Goal: Task Accomplishment & Management: Manage account settings

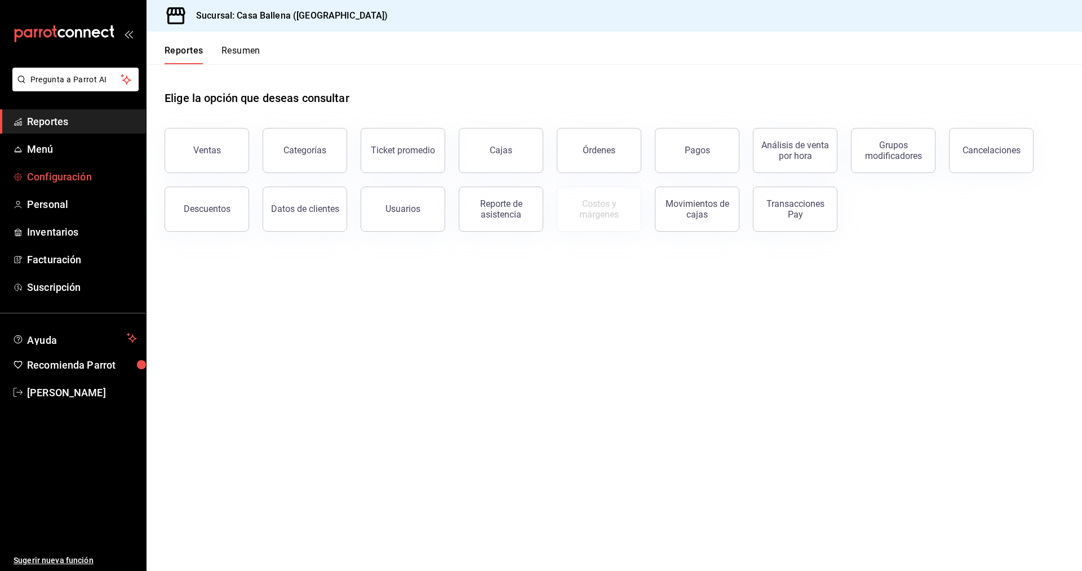
click at [70, 180] on span "Configuración" at bounding box center [82, 176] width 110 height 15
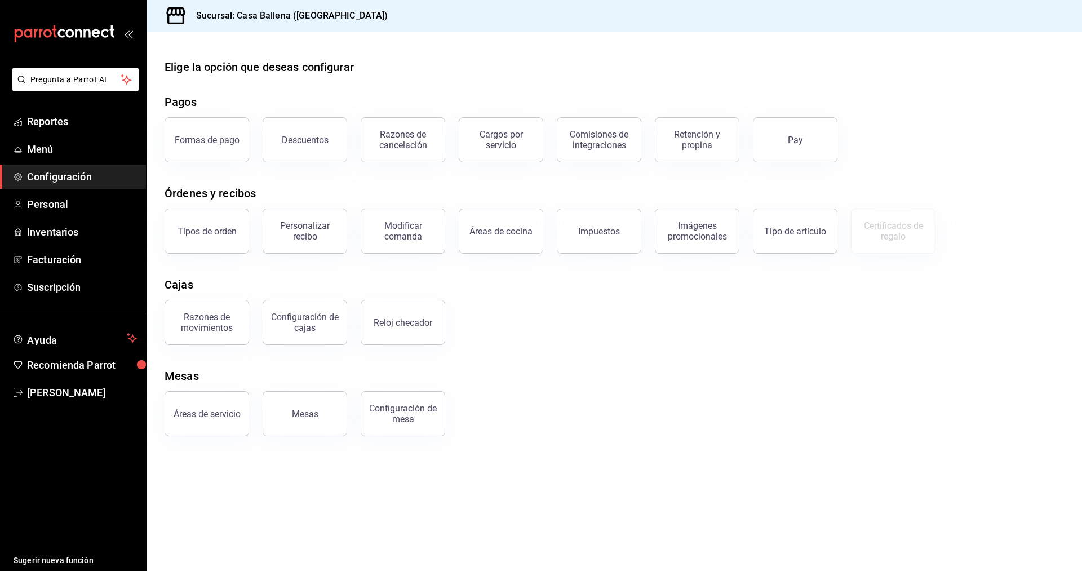
click at [288, 12] on h3 "Sucursal: Casa Ballena ([GEOGRAPHIC_DATA])" at bounding box center [287, 16] width 201 height 14
click at [45, 148] on span "Menú" at bounding box center [82, 148] width 110 height 15
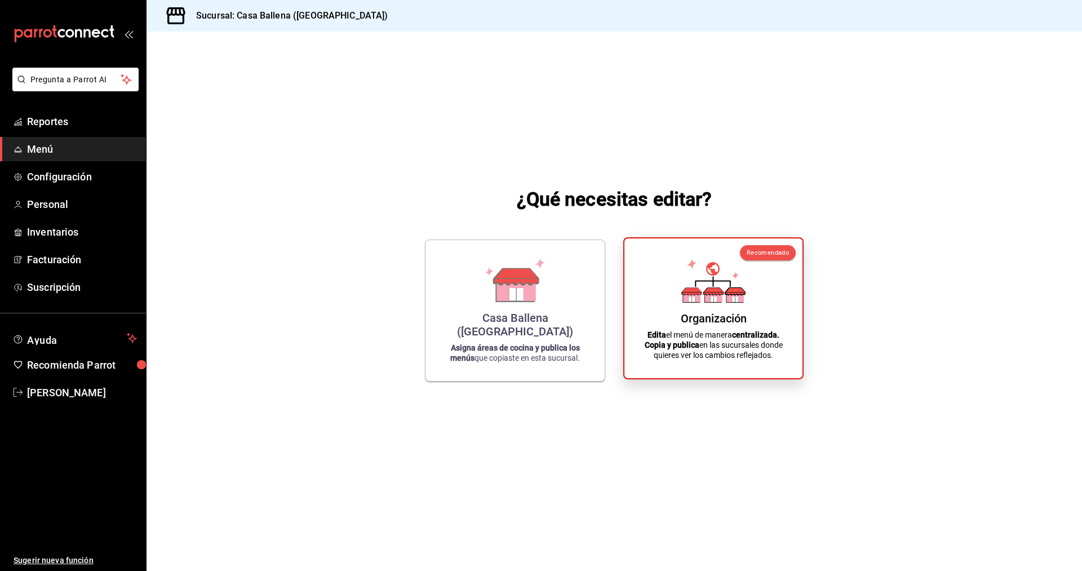
click at [703, 301] on icon at bounding box center [713, 281] width 64 height 44
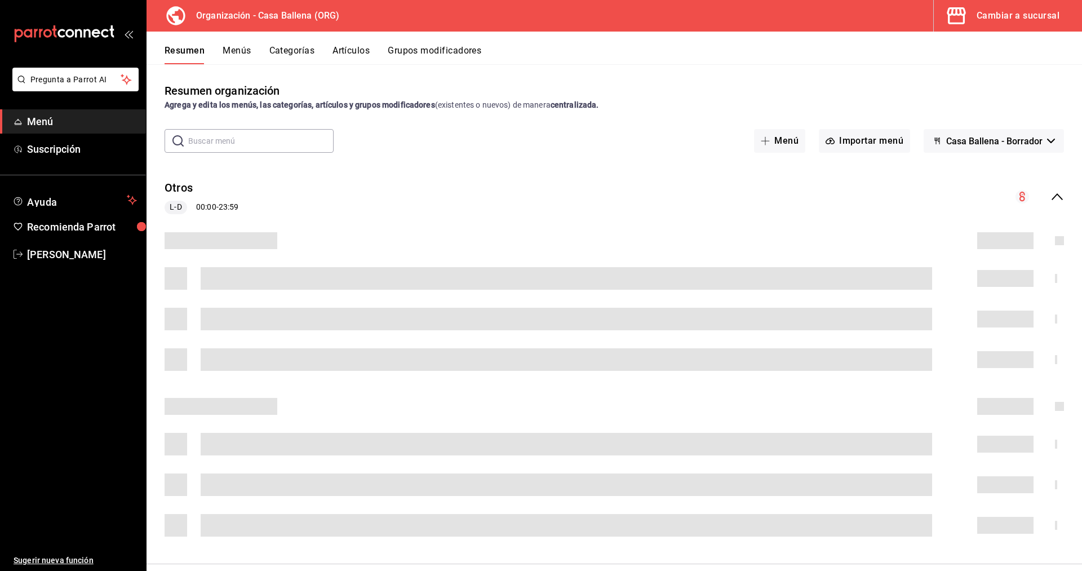
click at [1020, 12] on div "Cambiar a sucursal" at bounding box center [1017, 16] width 83 height 16
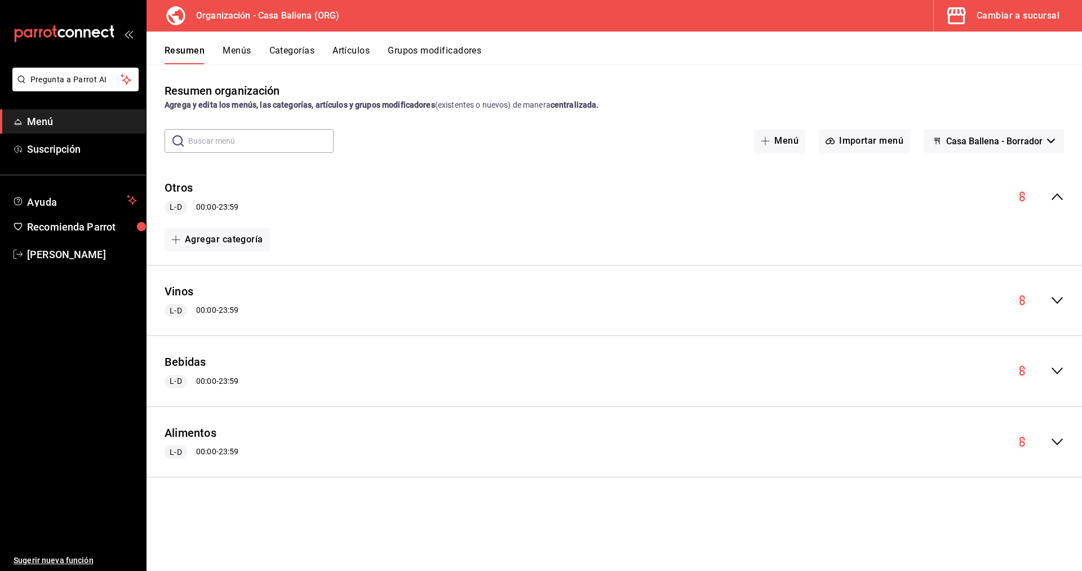
click at [1032, 82] on div "Resumen organización Agrega y edita los menús, las categorías, artículos y grup…" at bounding box center [614, 317] width 935 height 506
click at [450, 49] on button "Grupos modificadores" at bounding box center [435, 54] width 94 height 19
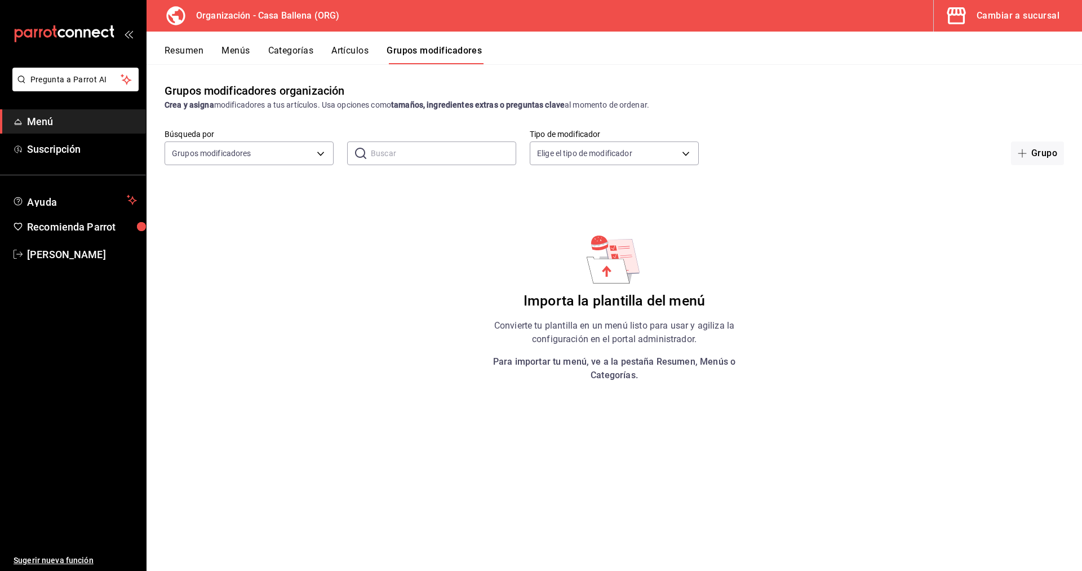
click at [793, 124] on div "Grupos modificadores organización Crea y asigna modificadores a tus artículos. …" at bounding box center [614, 317] width 935 height 506
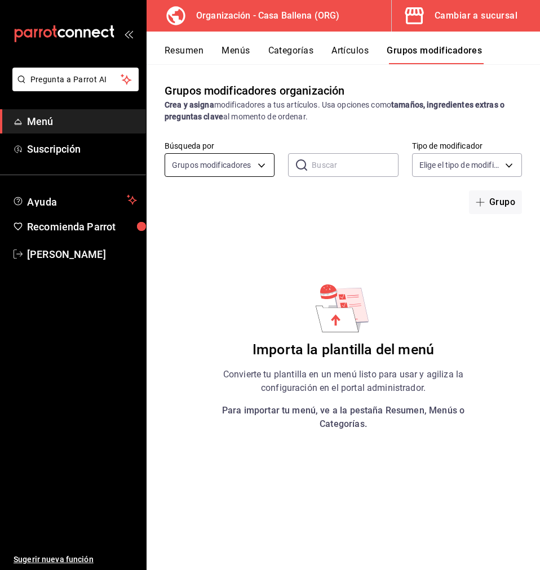
click at [266, 167] on body "Pregunta a Parrot AI Menú Suscripción Ayuda Recomienda Parrot [PERSON_NAME] Sug…" at bounding box center [270, 285] width 540 height 570
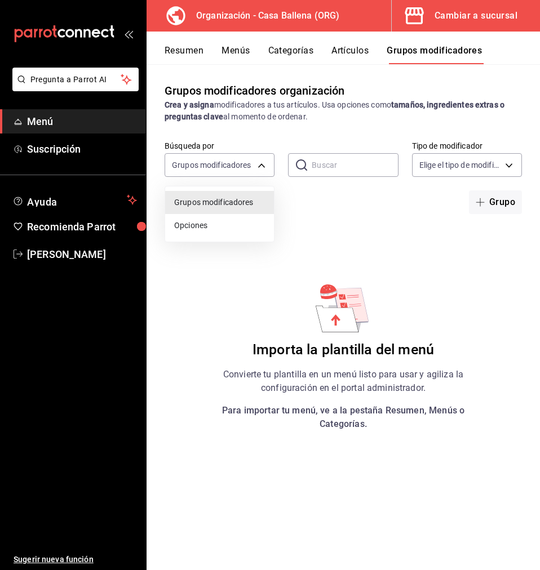
click at [503, 206] on div at bounding box center [270, 285] width 540 height 570
drag, startPoint x: 505, startPoint y: 203, endPoint x: 441, endPoint y: 251, distance: 79.8
click at [505, 203] on button "Grupo" at bounding box center [495, 202] width 53 height 24
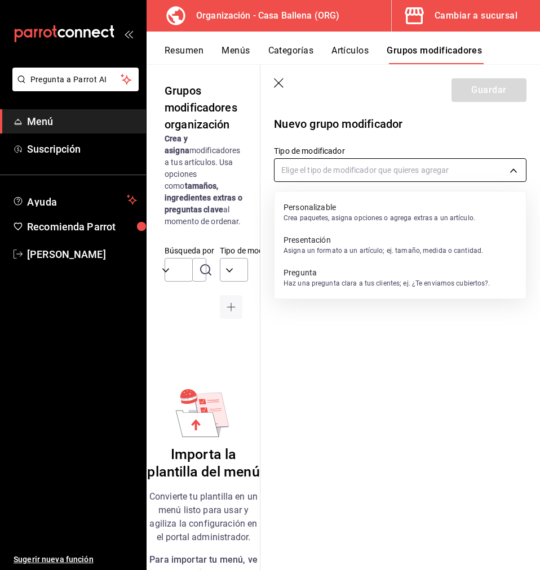
click at [376, 171] on body "Pregunta a Parrot AI Menú Suscripción Ayuda Recomienda Parrot [PERSON_NAME] Sug…" at bounding box center [270, 285] width 540 height 570
click at [376, 170] on div at bounding box center [270, 285] width 540 height 570
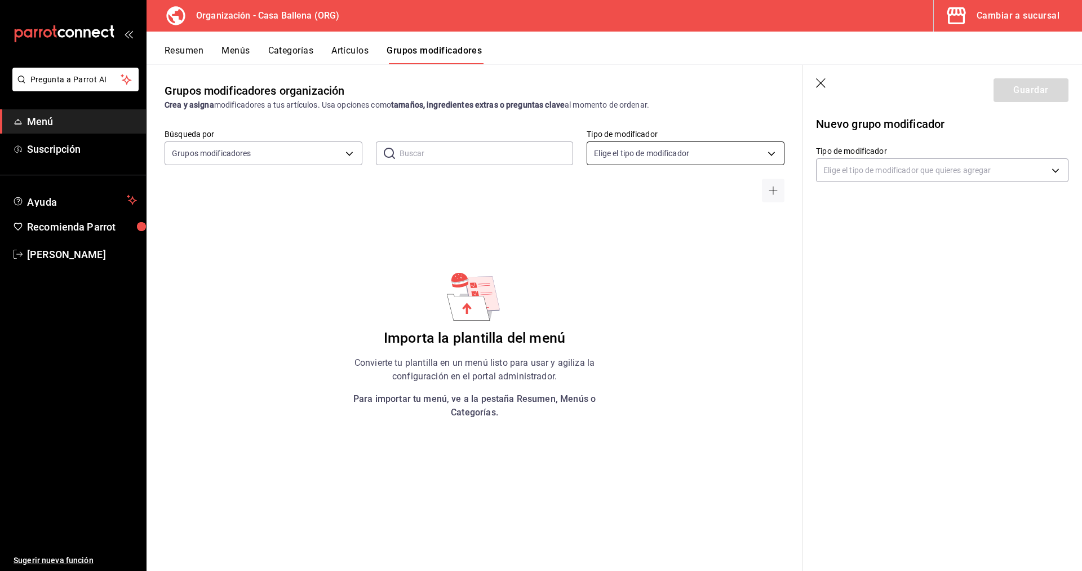
click at [638, 153] on body "Pregunta a Parrot AI Menú Suscripción Ayuda Recomienda Parrot [PERSON_NAME] Sug…" at bounding box center [541, 285] width 1082 height 571
click at [605, 223] on input "checkbox" at bounding box center [601, 223] width 10 height 10
checkbox input "true"
type input "CUSTOMIZABLE"
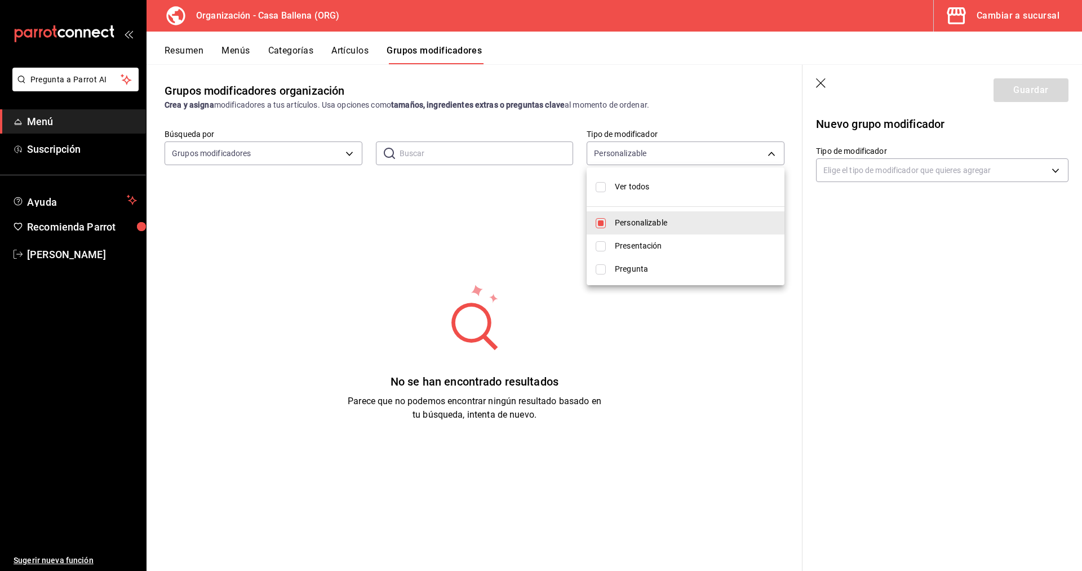
click at [604, 248] on input "checkbox" at bounding box center [601, 246] width 10 height 10
checkbox input "true"
click at [604, 229] on li "Personalizable" at bounding box center [686, 222] width 198 height 23
type input "PRESENTATION"
checkbox input "false"
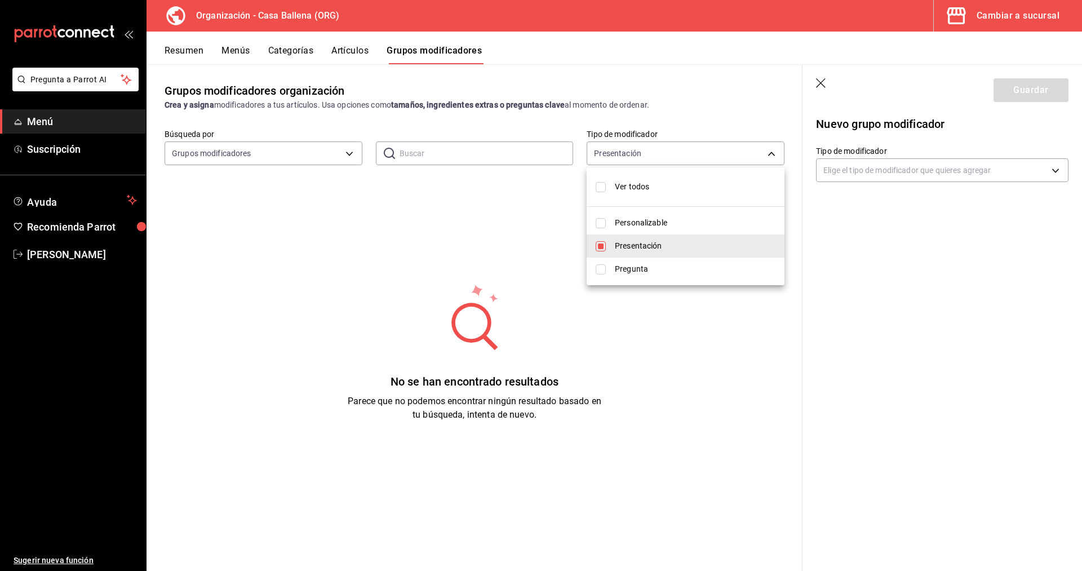
click at [737, 250] on span "Presentación" at bounding box center [695, 246] width 161 height 12
checkbox input "false"
click at [658, 254] on li "Presentación" at bounding box center [686, 245] width 198 height 23
type input "PRESENTATION"
checkbox input "true"
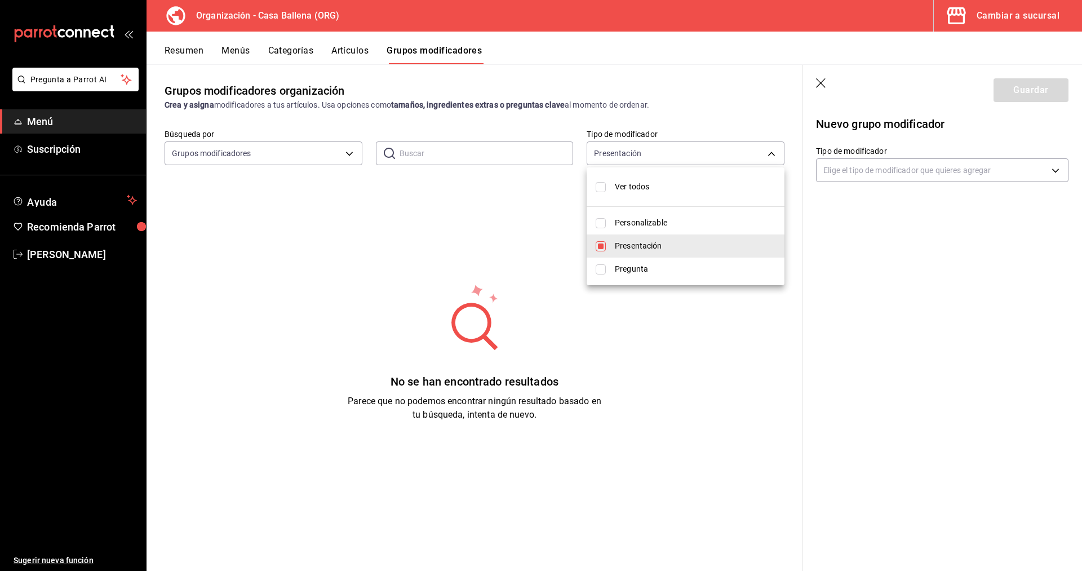
click at [923, 174] on div at bounding box center [541, 285] width 1082 height 571
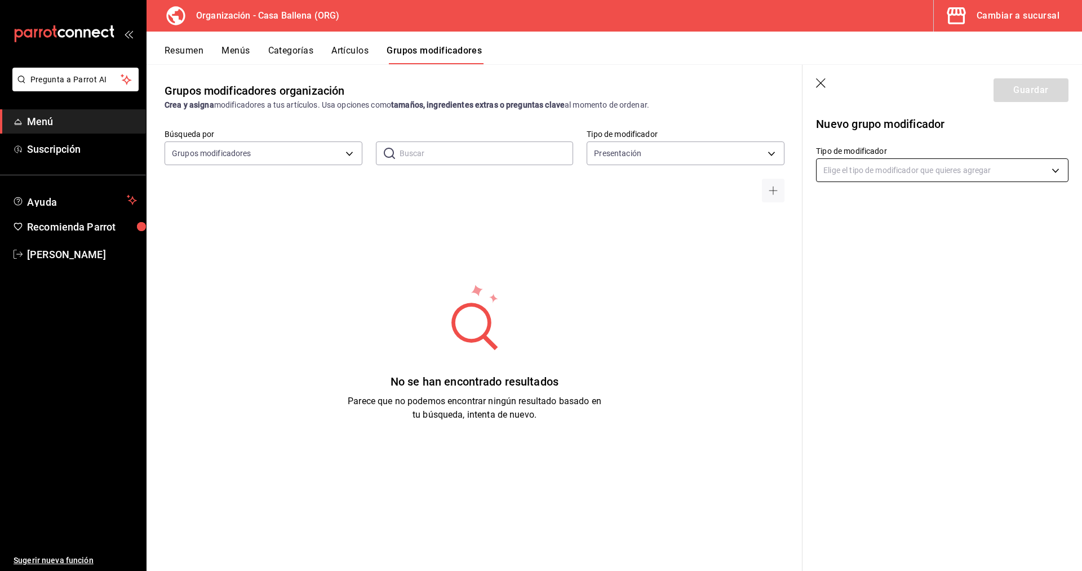
click at [939, 171] on body "Pregunta a Parrot AI Menú Suscripción Ayuda Recomienda Parrot [PERSON_NAME] Sug…" at bounding box center [541, 285] width 1082 height 571
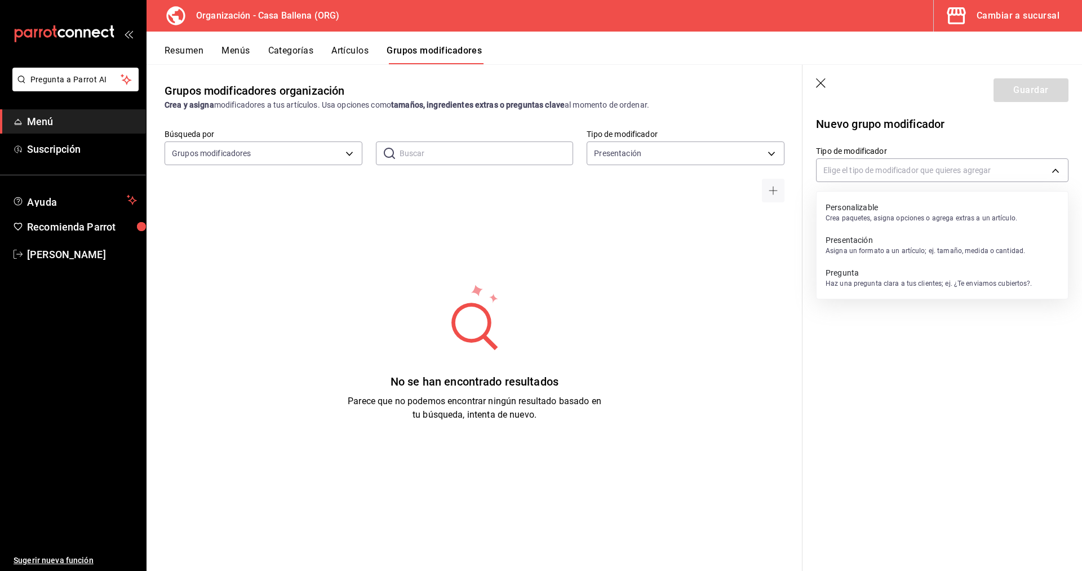
click at [884, 249] on p "Asigna un formato a un artículo; ej. tamaño, medida o cantidad." at bounding box center [924, 251] width 199 height 10
type input "PRESENTATION"
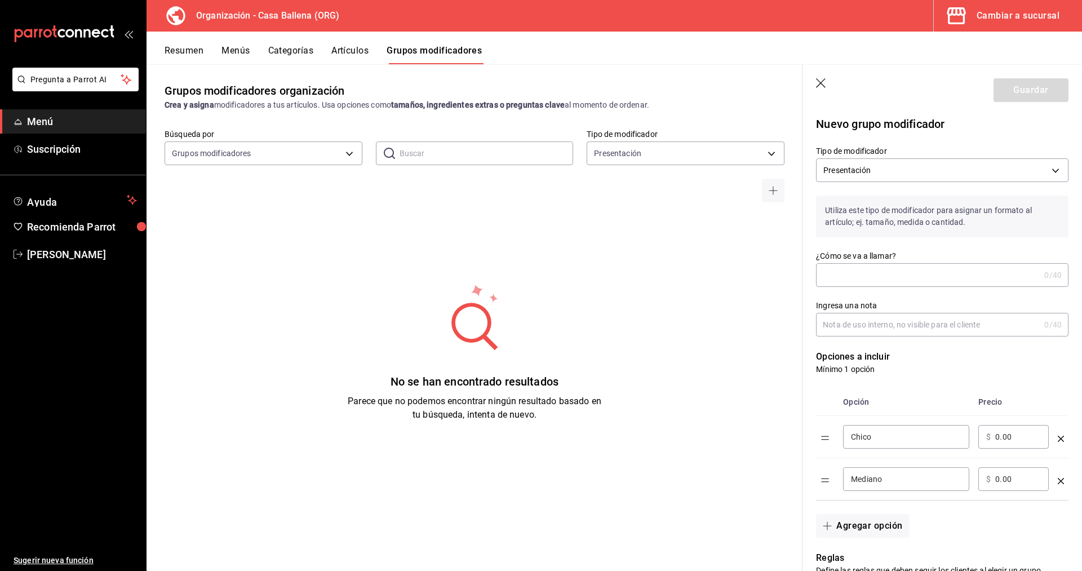
click at [949, 273] on input "¿Cómo se va a llamar?" at bounding box center [928, 275] width 224 height 23
type input "Mod Cocteleria"
click at [912, 326] on input "Ingresa una nota" at bounding box center [928, 324] width 224 height 23
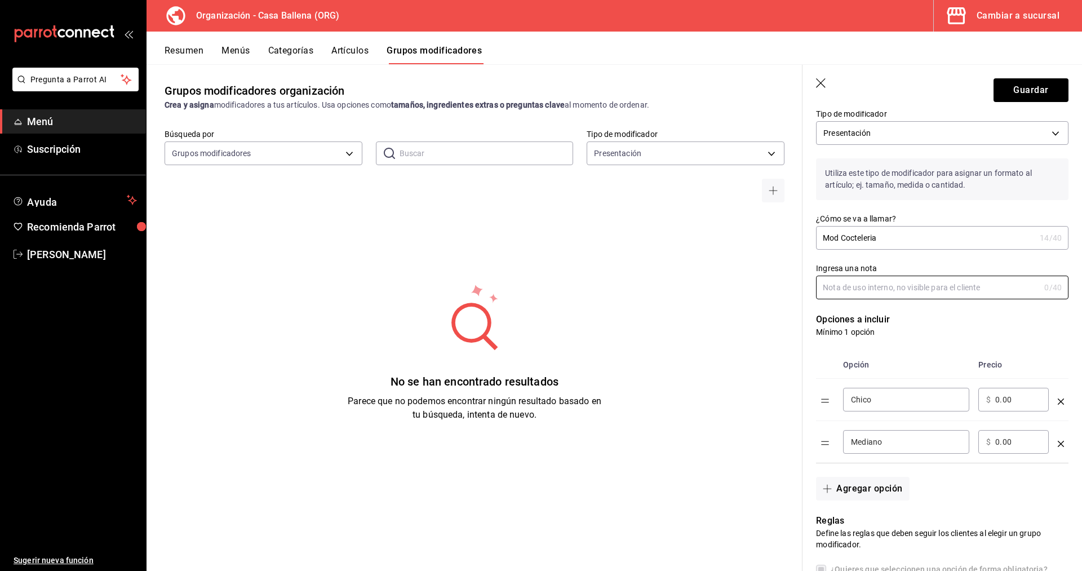
scroll to position [57, 0]
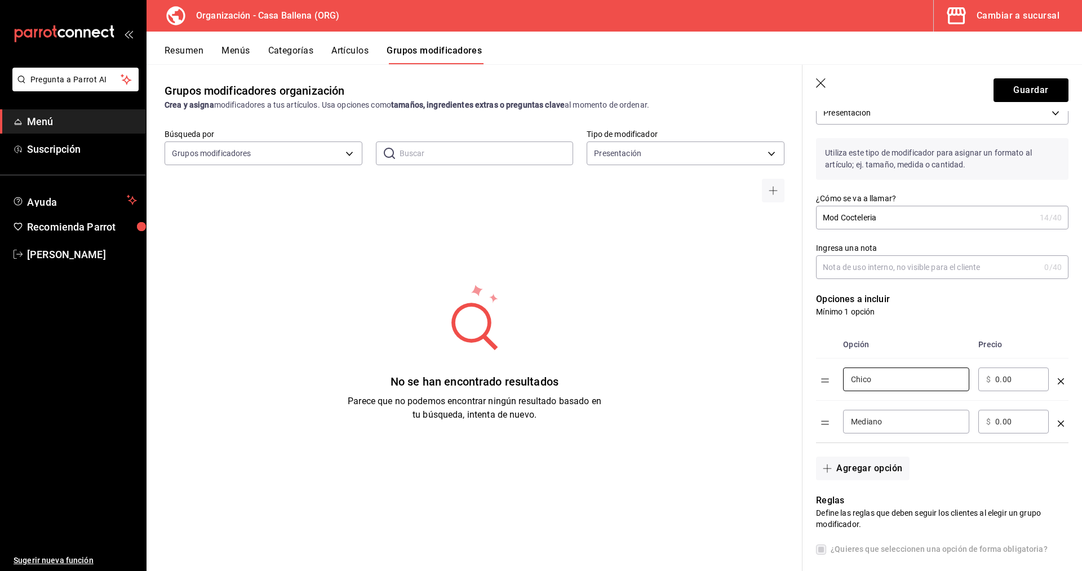
drag, startPoint x: 868, startPoint y: 379, endPoint x: 791, endPoint y: 387, distance: 78.2
click at [851, 385] on input "Chico" at bounding box center [906, 379] width 110 height 11
drag, startPoint x: 892, startPoint y: 379, endPoint x: 792, endPoint y: 378, distance: 99.7
click at [851, 375] on input "Chico" at bounding box center [906, 379] width 110 height 11
paste input "L-[PERSON_NAME]"
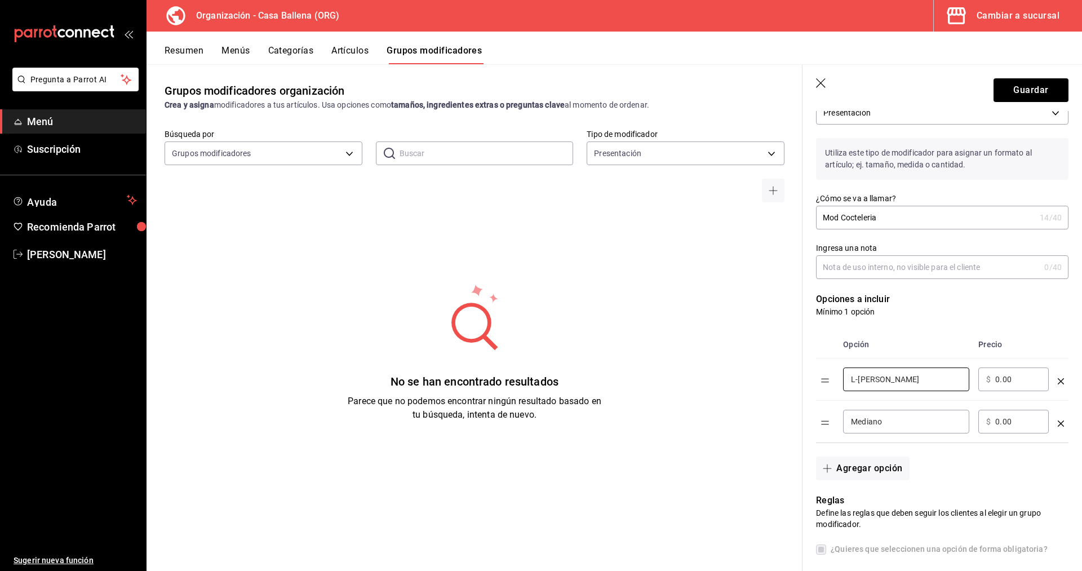
type input "L-[PERSON_NAME]"
click at [878, 424] on input "Mediano" at bounding box center [906, 421] width 110 height 11
drag, startPoint x: 903, startPoint y: 417, endPoint x: 775, endPoint y: 403, distance: 129.2
click at [851, 416] on input "Mediano" at bounding box center [906, 421] width 110 height 11
type input "l"
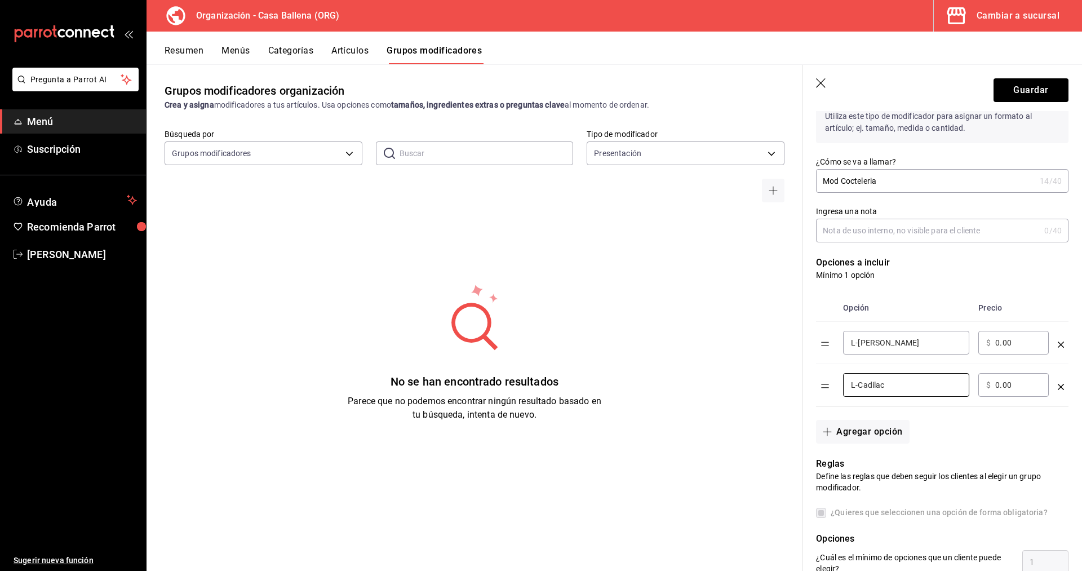
scroll to position [115, 0]
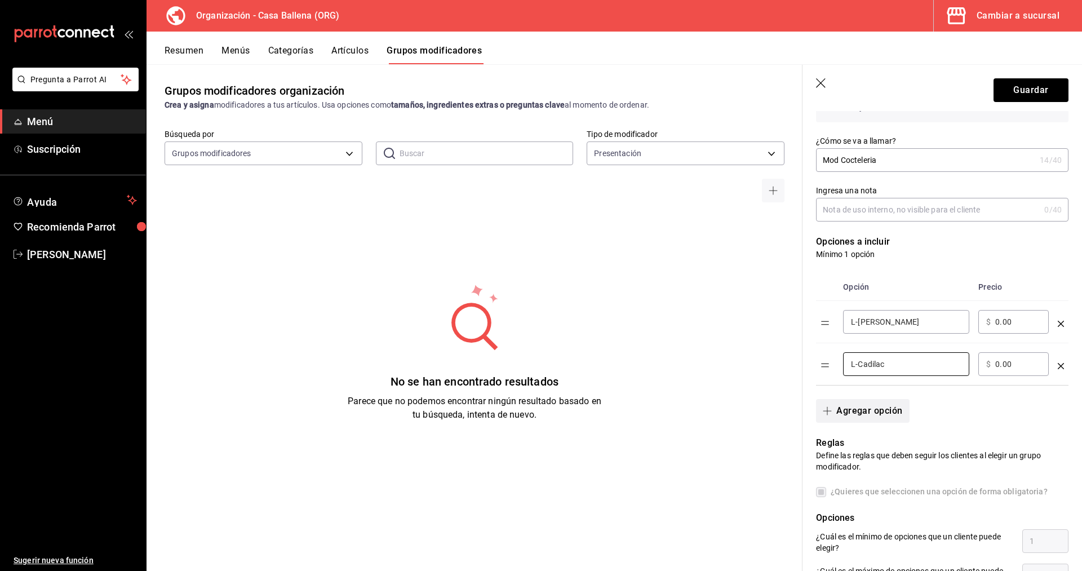
type input "L-Cadilac"
click at [886, 412] on button "Agregar opción" at bounding box center [862, 411] width 93 height 24
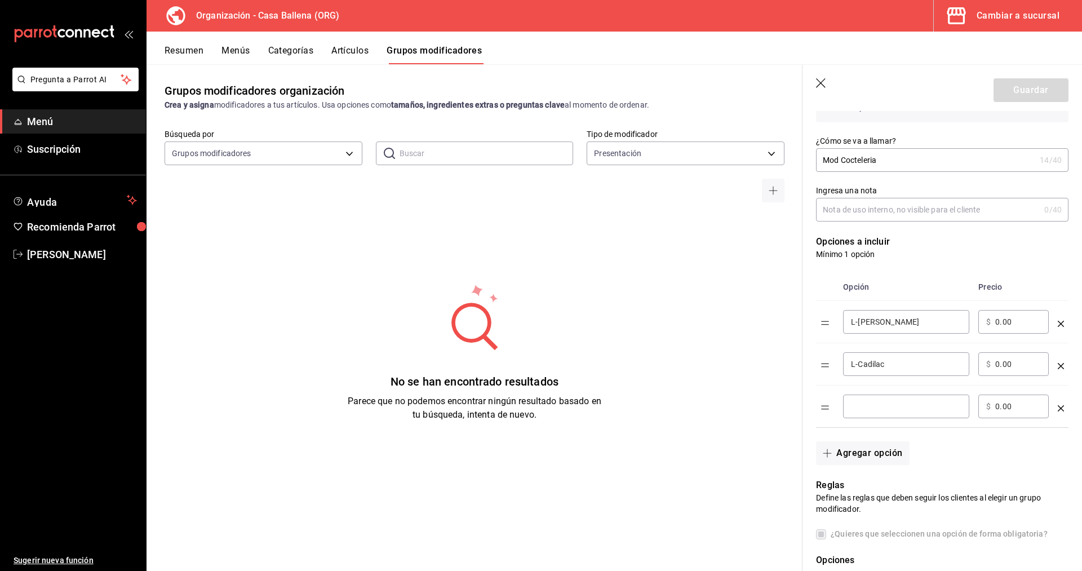
click at [893, 409] on input "optionsTable" at bounding box center [906, 406] width 110 height 11
drag, startPoint x: 864, startPoint y: 405, endPoint x: 881, endPoint y: 411, distance: 18.0
click at [867, 406] on input "optionsTable" at bounding box center [906, 406] width 110 height 11
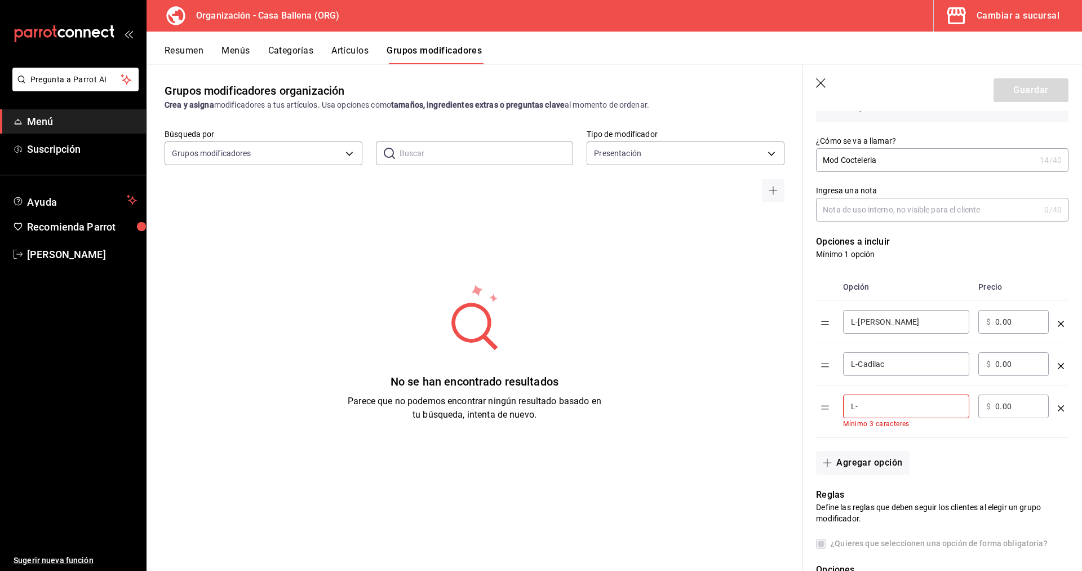
paste input "[PERSON_NAME]"
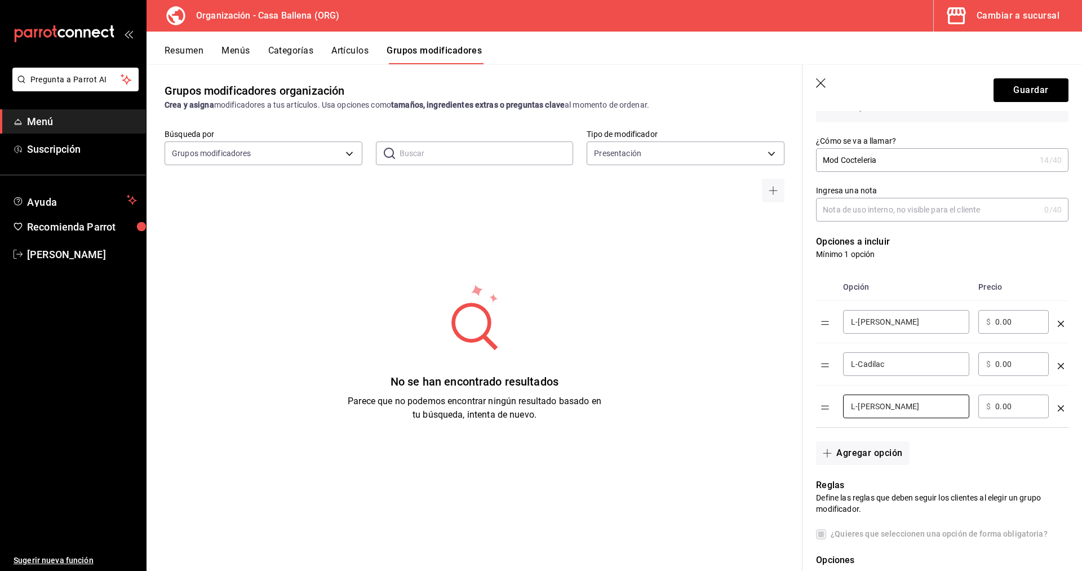
type input "L-[PERSON_NAME]"
click at [871, 454] on button "Agregar opción" at bounding box center [862, 453] width 93 height 24
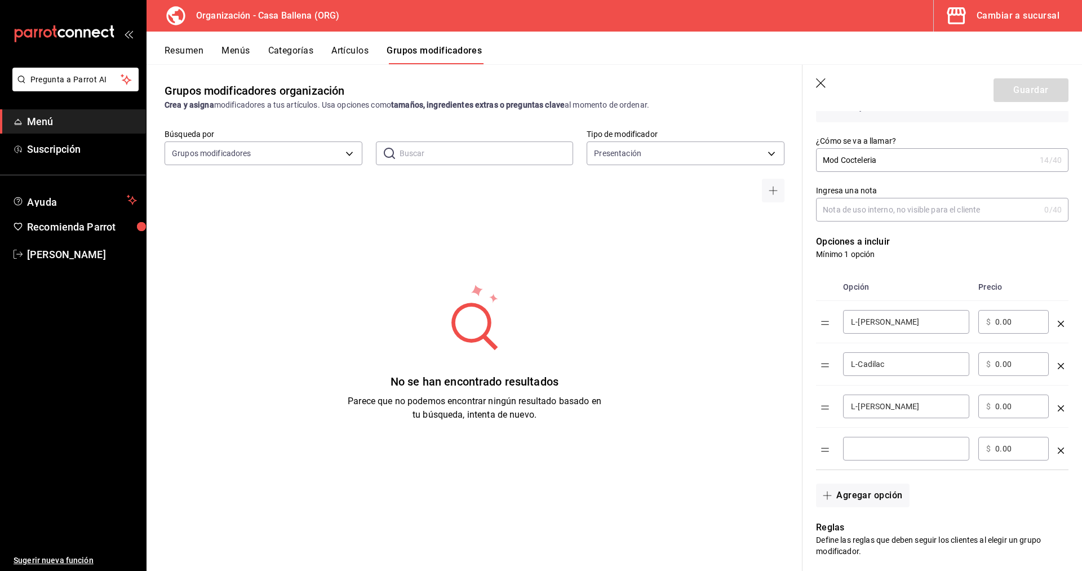
click at [869, 447] on input "optionsTable" at bounding box center [906, 448] width 110 height 11
type input "L-[PERSON_NAME]"
click at [1031, 452] on input "0.00" at bounding box center [1018, 448] width 46 height 11
drag, startPoint x: 984, startPoint y: 446, endPoint x: 961, endPoint y: 450, distance: 23.4
click at [995, 450] on input "0.00" at bounding box center [1018, 448] width 46 height 11
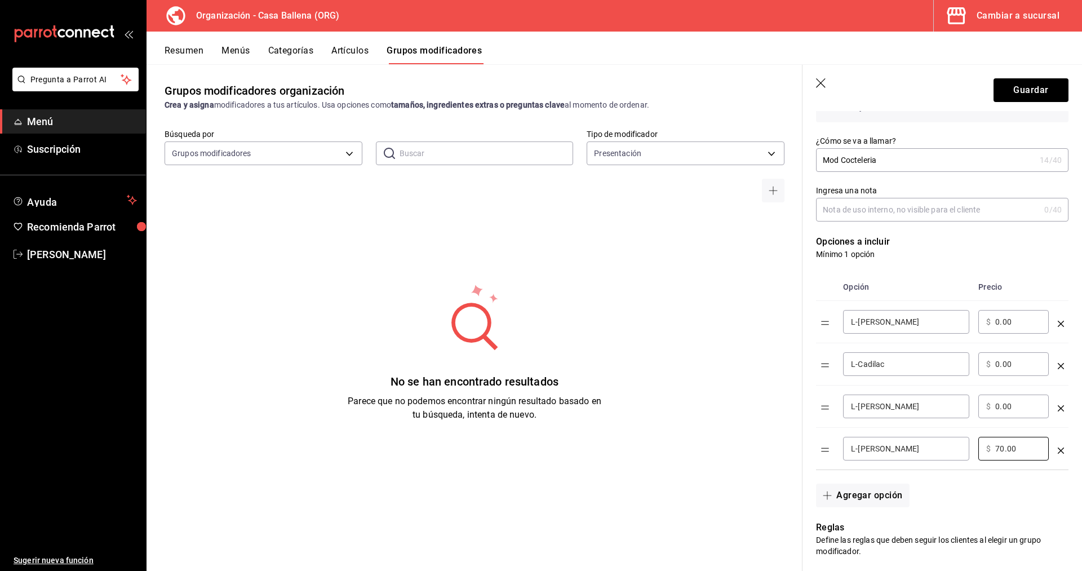
type input "70.00"
click at [1017, 412] on div "​ $ 0.00 ​" at bounding box center [1013, 406] width 70 height 24
drag, startPoint x: 1011, startPoint y: 406, endPoint x: 957, endPoint y: 405, distance: 54.1
click at [995, 405] on input "0.00" at bounding box center [1018, 406] width 46 height 11
type input "55.00"
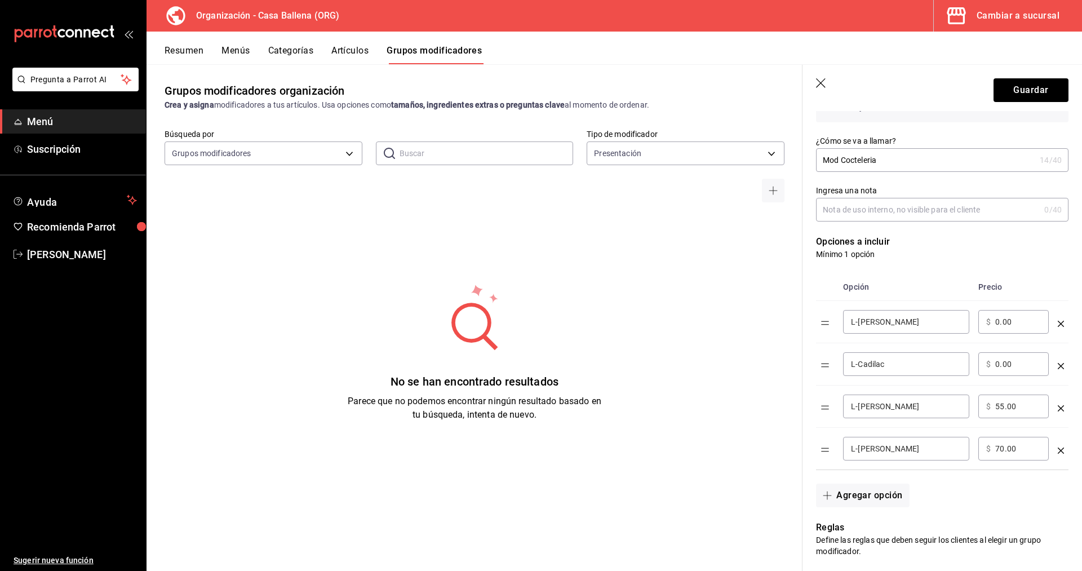
click at [1014, 364] on input "0.00" at bounding box center [1018, 363] width 46 height 11
drag, startPoint x: 952, startPoint y: 359, endPoint x: 933, endPoint y: 359, distance: 19.7
click at [995, 359] on input "0.00" at bounding box center [1018, 363] width 46 height 11
type input "55.00"
drag, startPoint x: 1024, startPoint y: 321, endPoint x: 973, endPoint y: 324, distance: 51.4
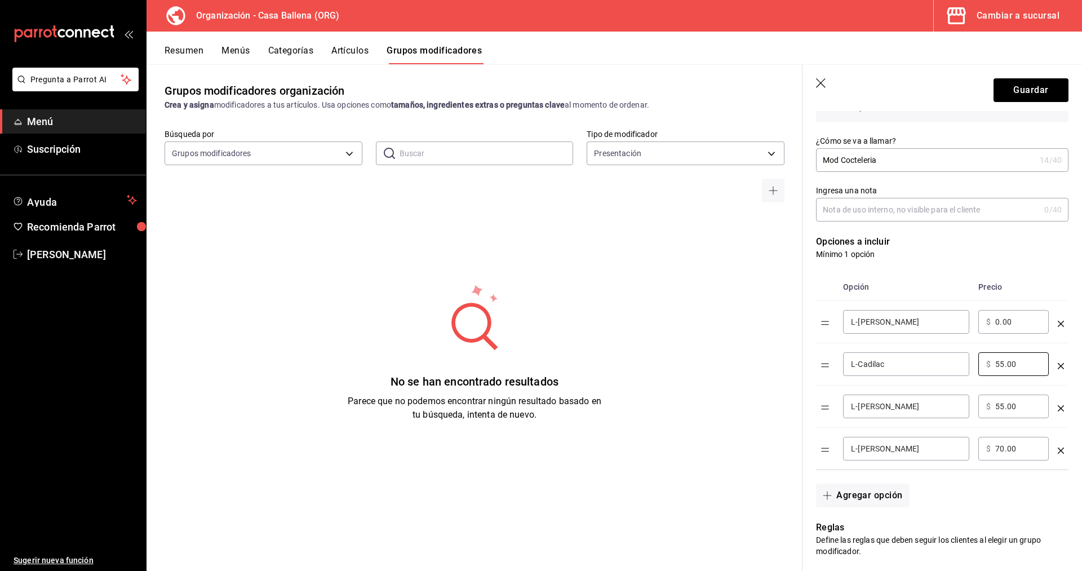
click at [995, 323] on input "0.00" at bounding box center [1018, 321] width 46 height 11
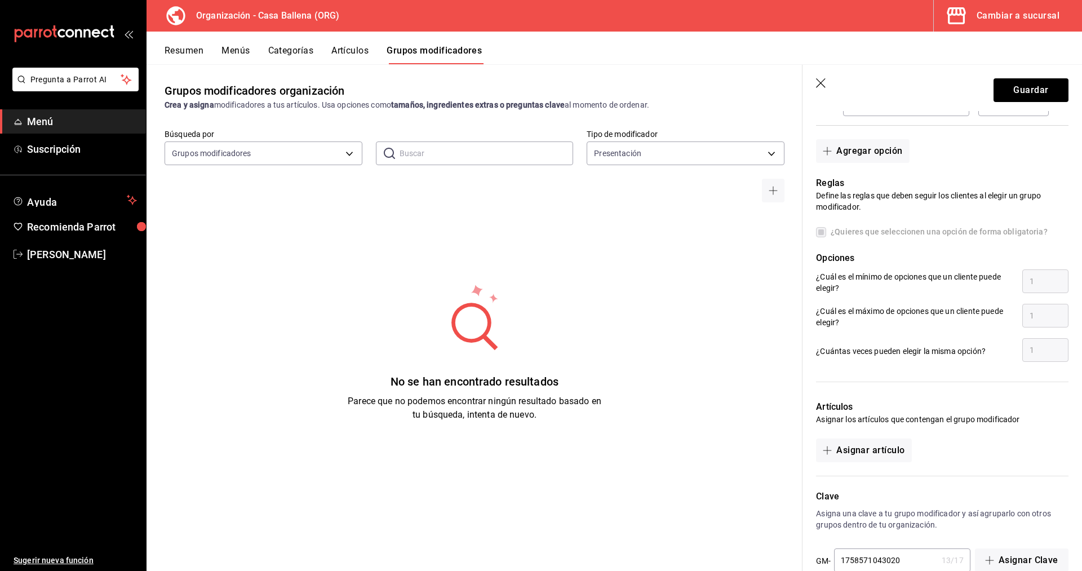
scroll to position [485, 0]
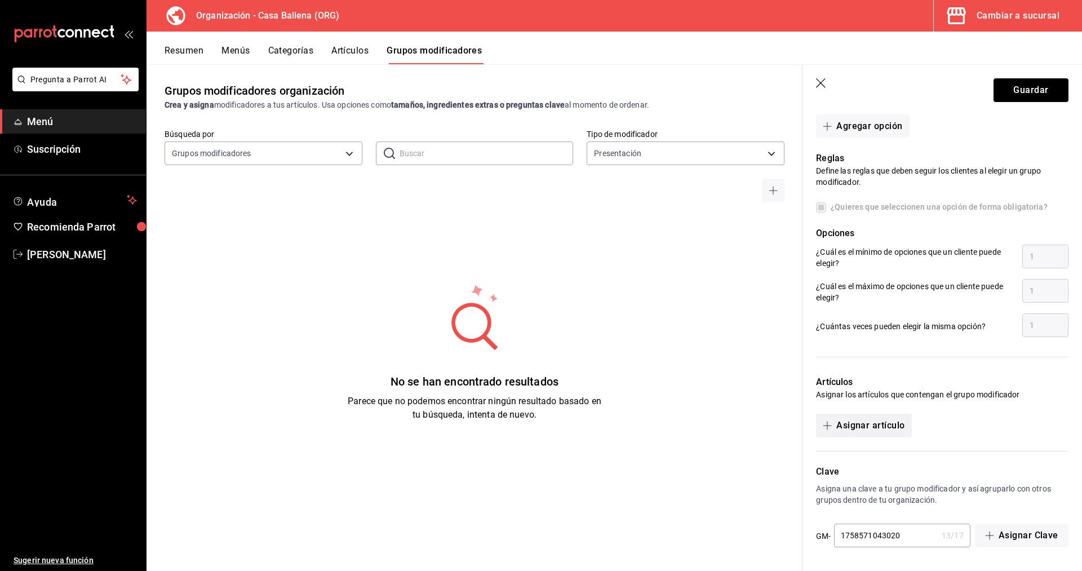
type input "55.00"
click at [881, 428] on button "Asignar artículo" at bounding box center [863, 426] width 95 height 24
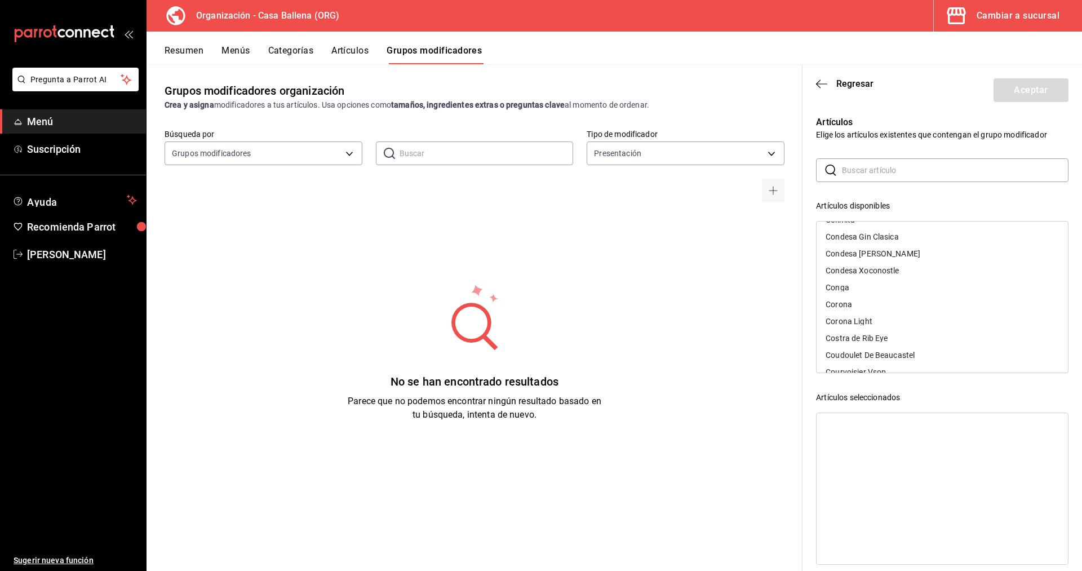
scroll to position [2493, 0]
click at [811, 83] on header "Regresar Aceptar" at bounding box center [941, 88] width 279 height 46
click at [649, 264] on div "No se han encontrado resultados Parece que no podemos encontrar ningún resultad…" at bounding box center [475, 352] width 656 height 282
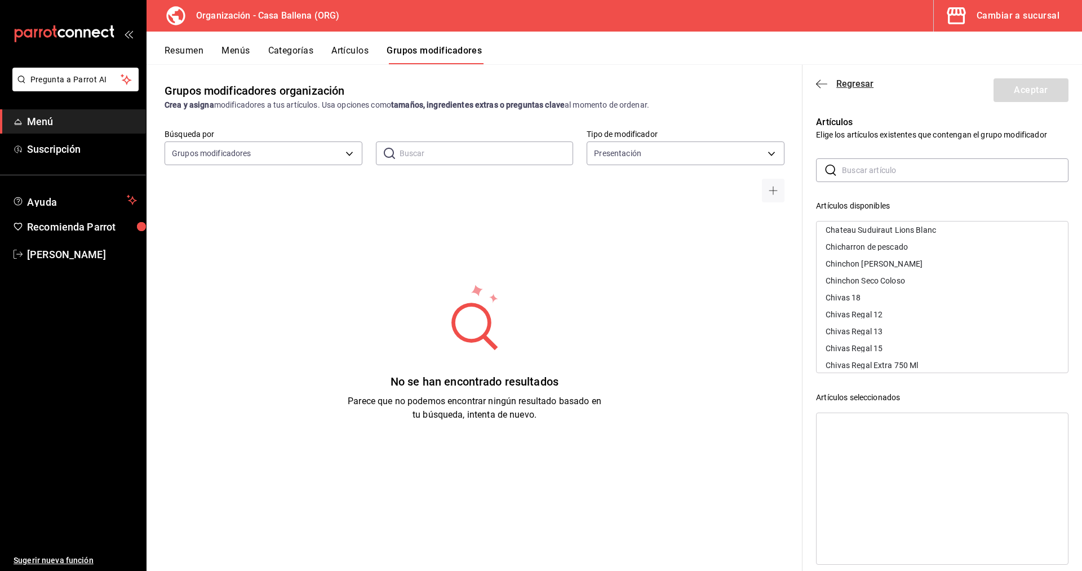
click at [819, 84] on icon "button" at bounding box center [821, 83] width 11 height 1
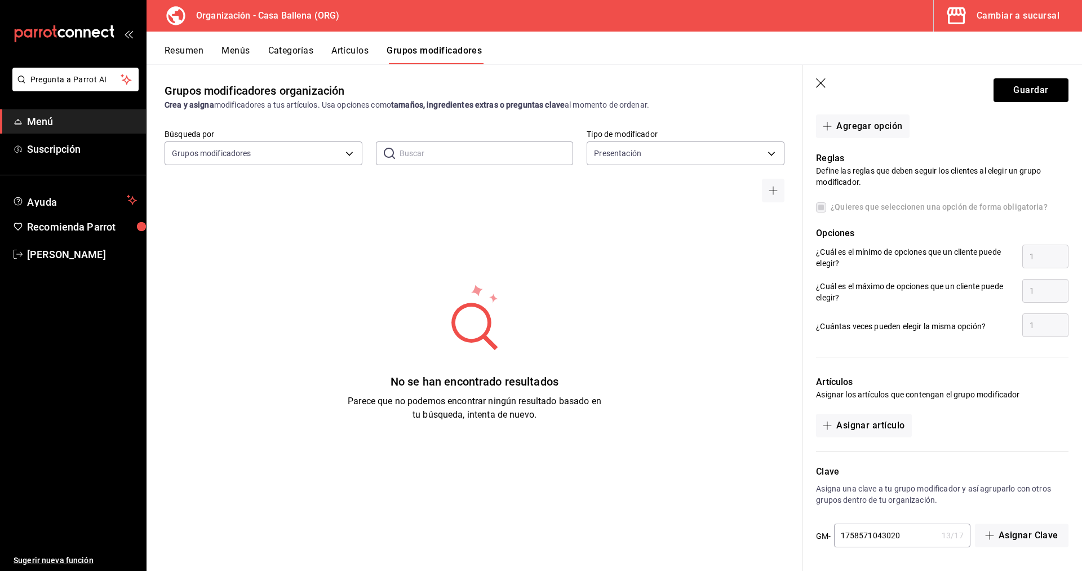
scroll to position [485, 0]
click at [1040, 83] on button "Guardar" at bounding box center [1030, 90] width 75 height 24
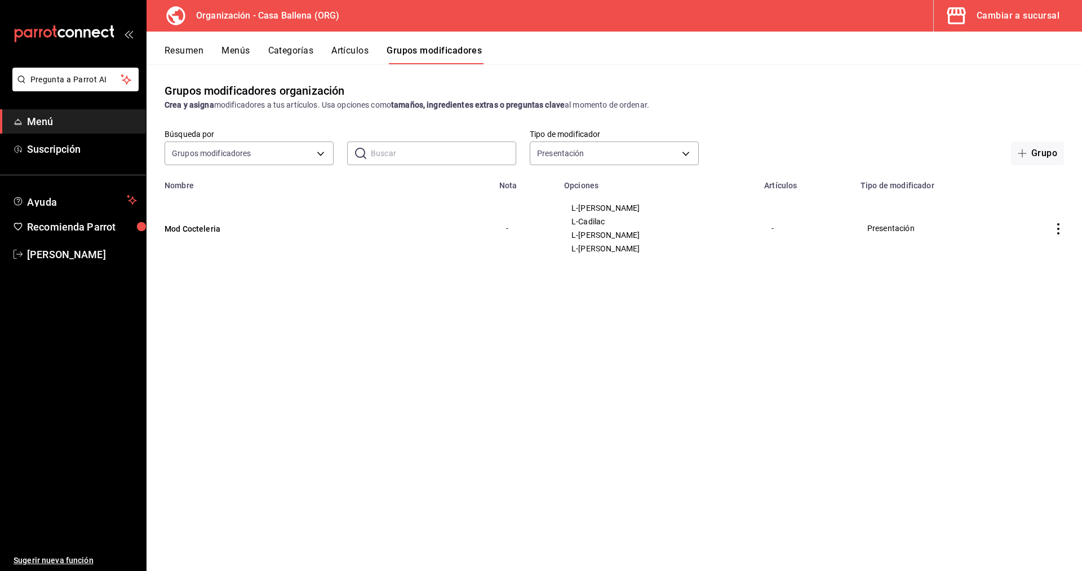
drag, startPoint x: 1046, startPoint y: 156, endPoint x: 975, endPoint y: 308, distance: 167.4
click at [1047, 156] on button "Grupo" at bounding box center [1037, 153] width 53 height 24
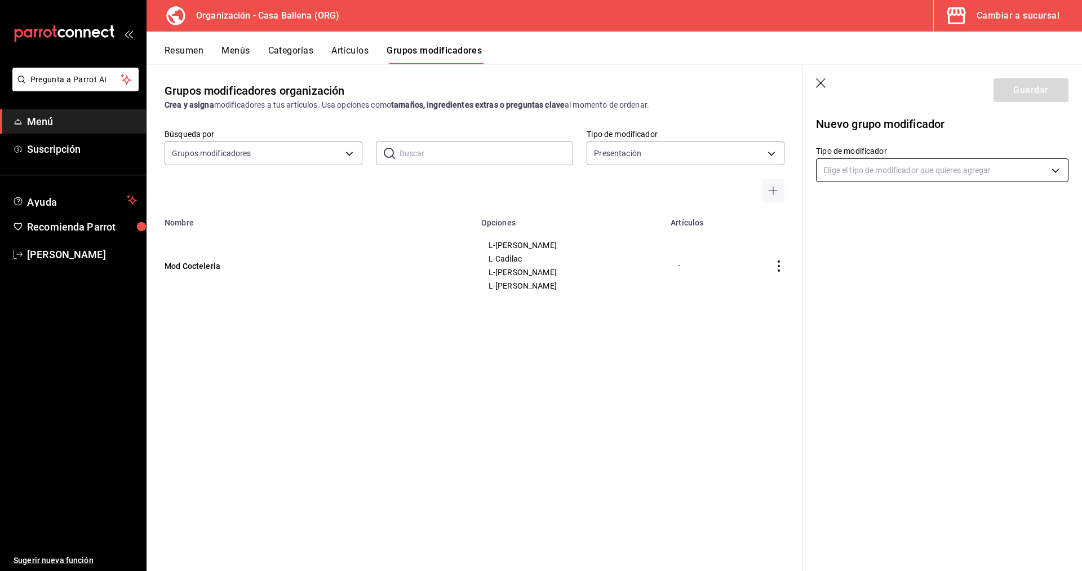
click at [894, 170] on body "Pregunta a Parrot AI Menú Suscripción Ayuda Recomienda Parrot [PERSON_NAME] Sug…" at bounding box center [541, 285] width 1082 height 571
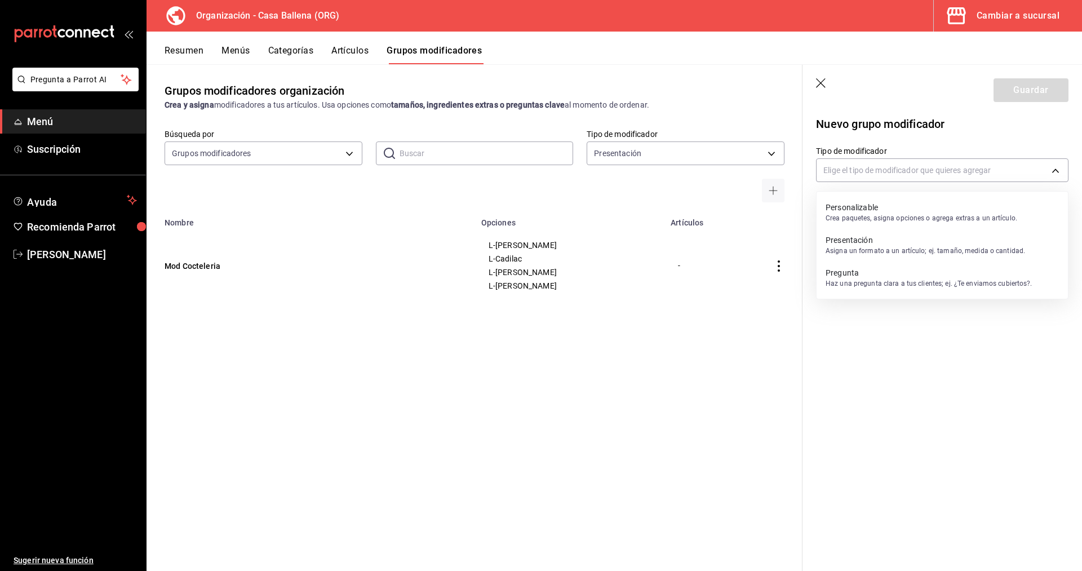
click at [883, 250] on p "Asigna un formato a un artículo; ej. tamaño, medida o cantidad." at bounding box center [924, 251] width 199 height 10
type input "PRESENTATION"
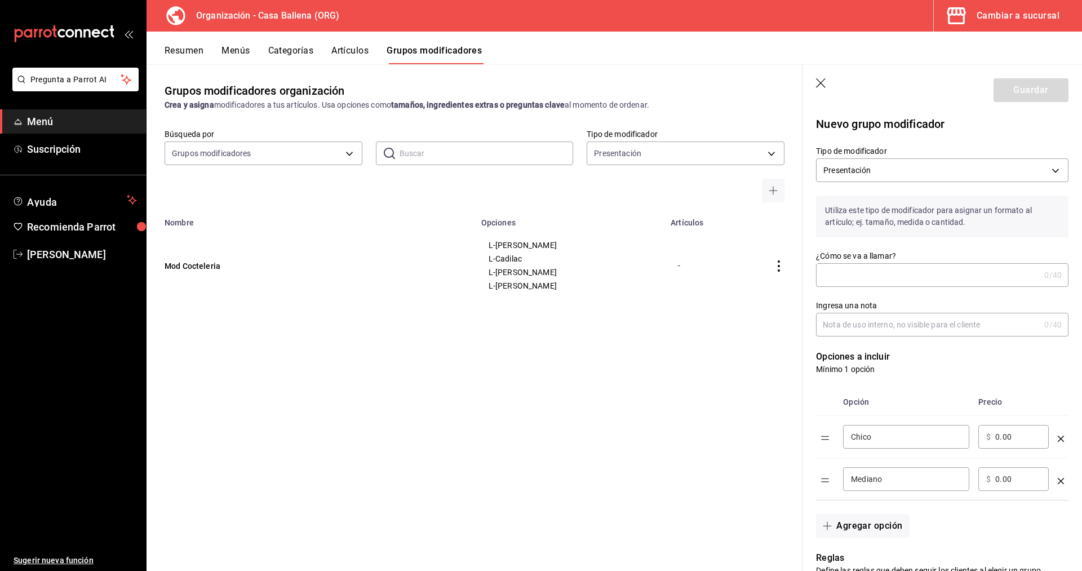
click at [889, 277] on input "¿Cómo se va a llamar?" at bounding box center [928, 275] width 224 height 23
type input "MOd Brandy"
click at [944, 322] on input "Ingresa una nota" at bounding box center [928, 324] width 224 height 23
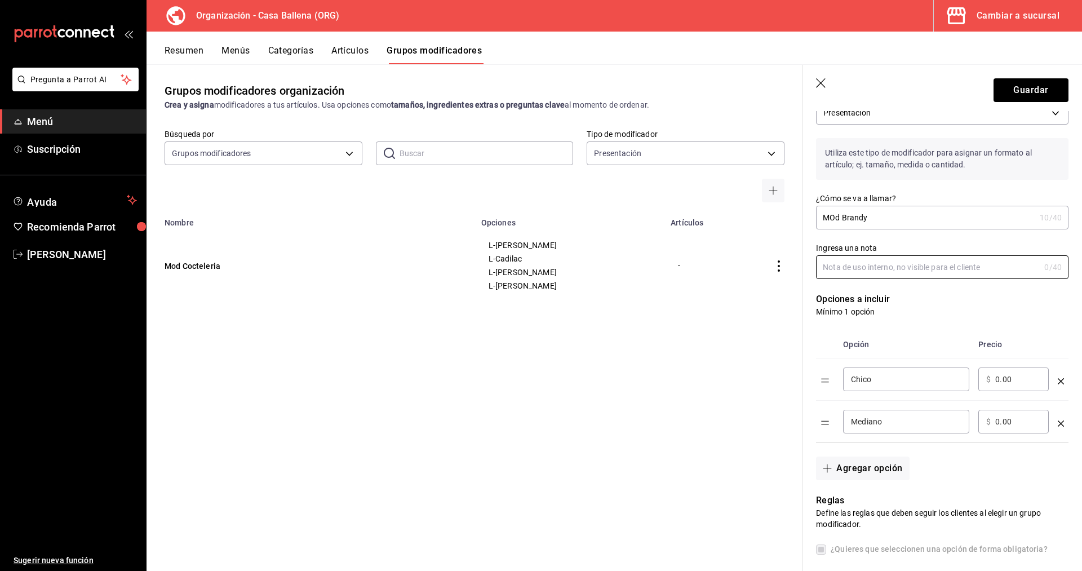
scroll to position [115, 0]
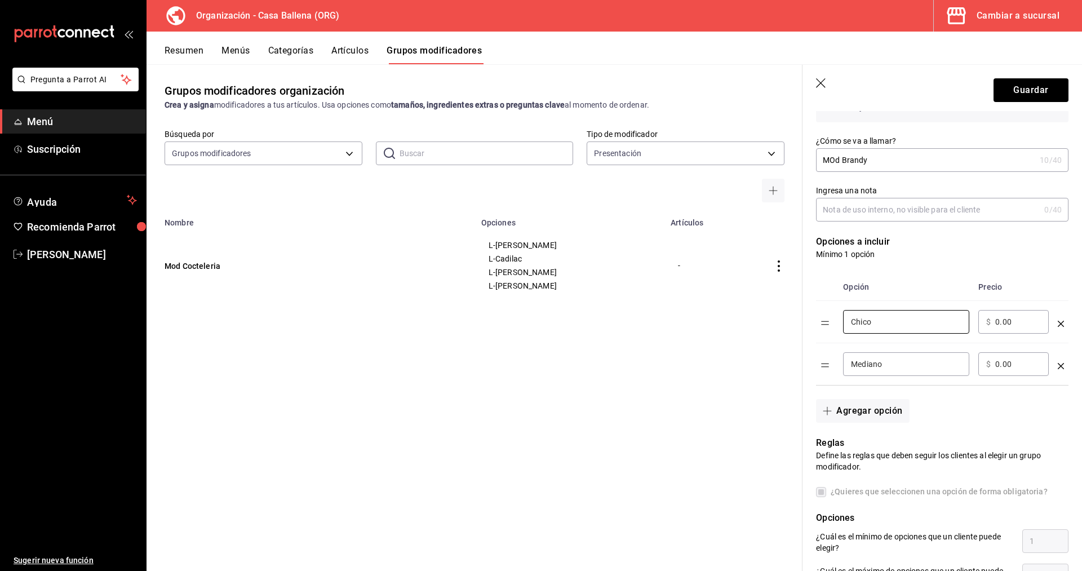
drag, startPoint x: 903, startPoint y: 326, endPoint x: 824, endPoint y: 331, distance: 79.6
click at [851, 327] on input "Chico" at bounding box center [906, 321] width 110 height 11
type input "Coca Cola"
drag, startPoint x: 884, startPoint y: 363, endPoint x: 833, endPoint y: 365, distance: 50.7
click at [851, 365] on input "Mediano" at bounding box center [906, 363] width 110 height 11
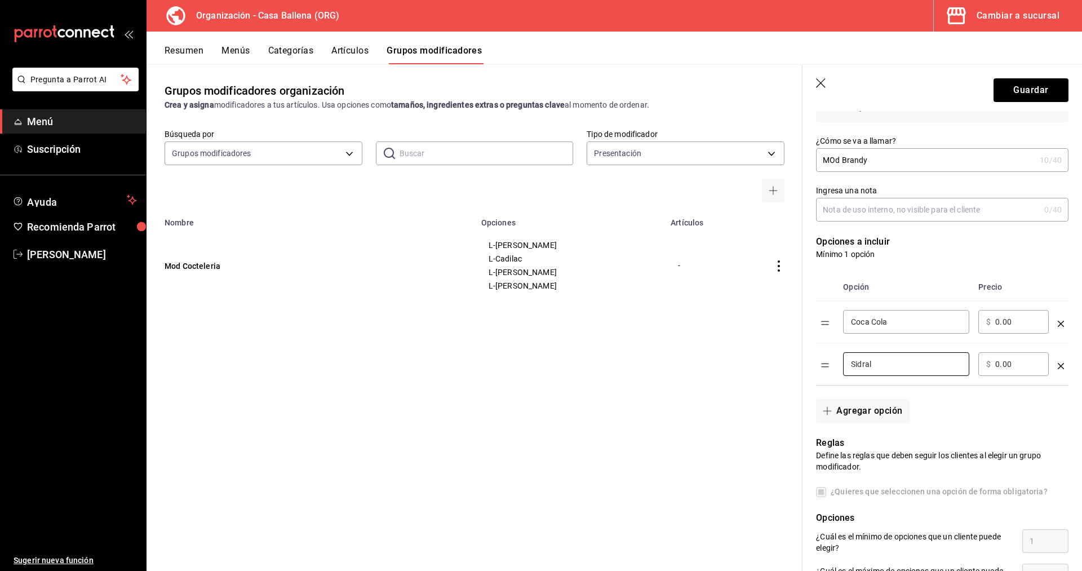
type input "Sidral"
drag, startPoint x: 858, startPoint y: 395, endPoint x: 864, endPoint y: 403, distance: 10.5
click at [859, 399] on div "Agregar opción" at bounding box center [935, 403] width 266 height 37
click at [864, 407] on button "Agregar opción" at bounding box center [862, 411] width 93 height 24
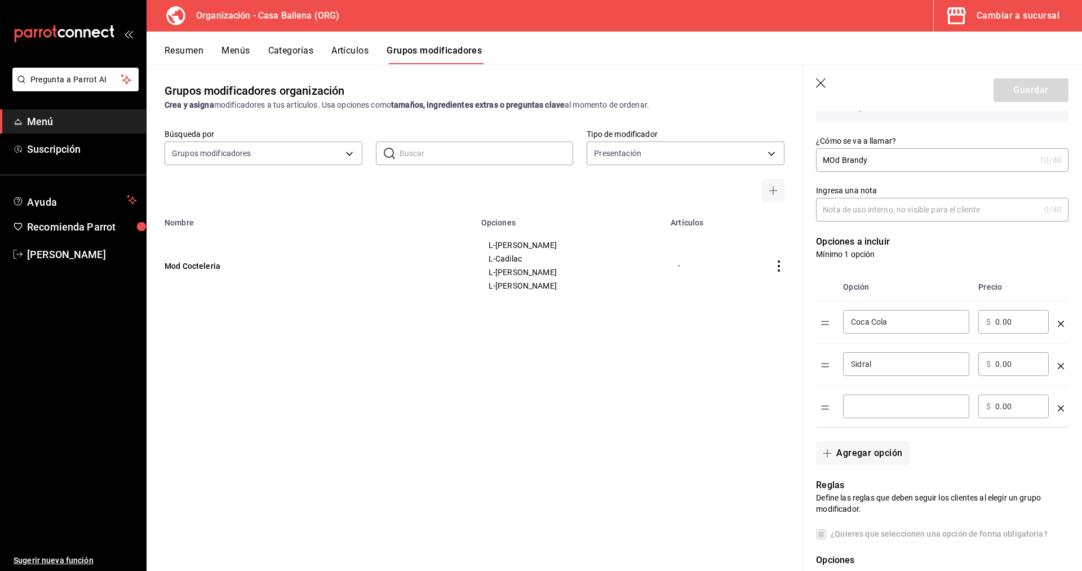
click at [876, 400] on div "​" at bounding box center [906, 406] width 126 height 24
type input "Sprite"
click at [874, 456] on button "Agregar opción" at bounding box center [862, 453] width 93 height 24
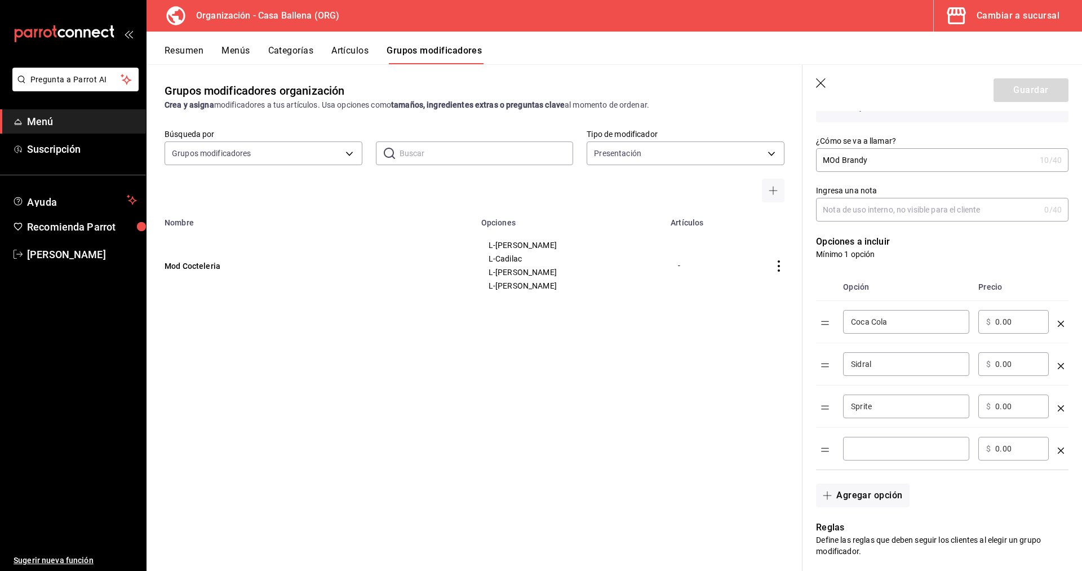
click at [884, 454] on input "optionsTable" at bounding box center [906, 448] width 110 height 11
type input "D"
type input "Fanta"
click at [849, 499] on button "Agregar opción" at bounding box center [862, 495] width 93 height 24
click at [880, 490] on input "optionsTable" at bounding box center [906, 490] width 110 height 11
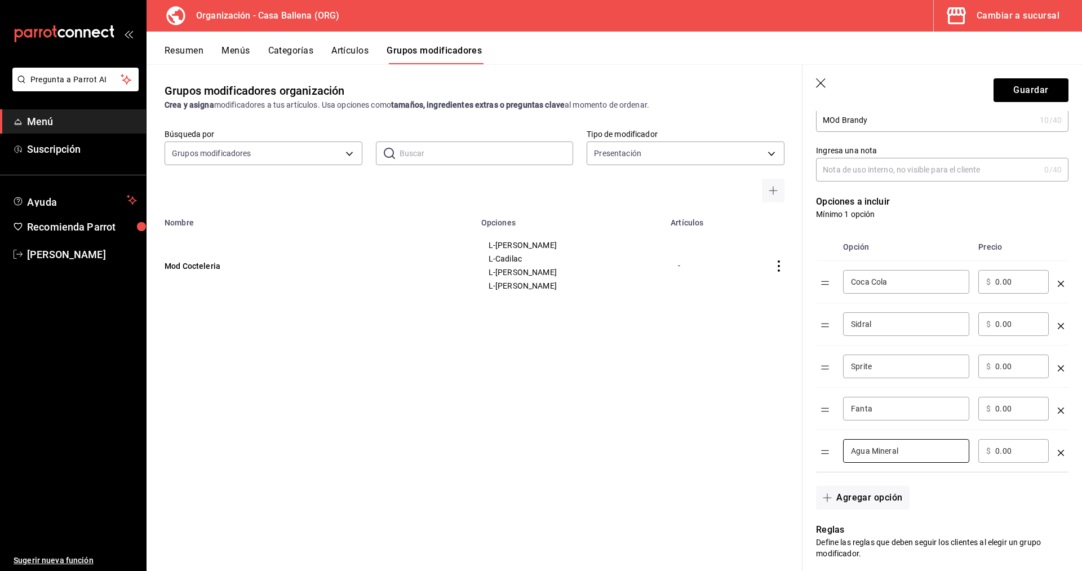
scroll to position [172, 0]
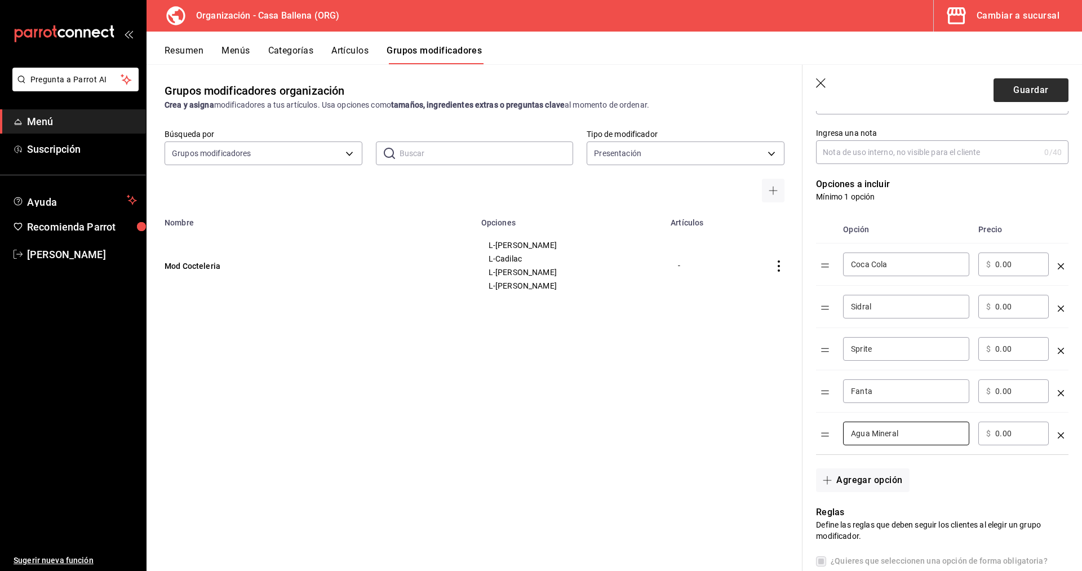
type input "Agua Mineral"
click at [1032, 96] on button "Guardar" at bounding box center [1030, 90] width 75 height 24
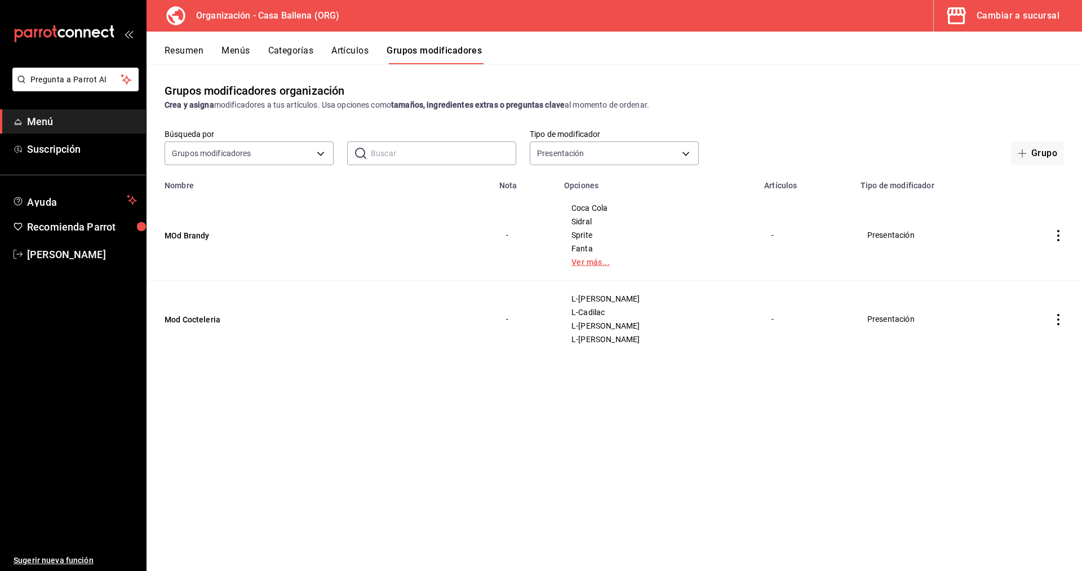
click at [629, 263] on link "Ver más..." at bounding box center [657, 262] width 172 height 8
click at [1060, 233] on icon "actions" at bounding box center [1058, 235] width 11 height 11
drag, startPoint x: 1027, startPoint y: 257, endPoint x: 994, endPoint y: 256, distance: 33.3
click at [1029, 258] on span "Editar" at bounding box center [1024, 262] width 29 height 12
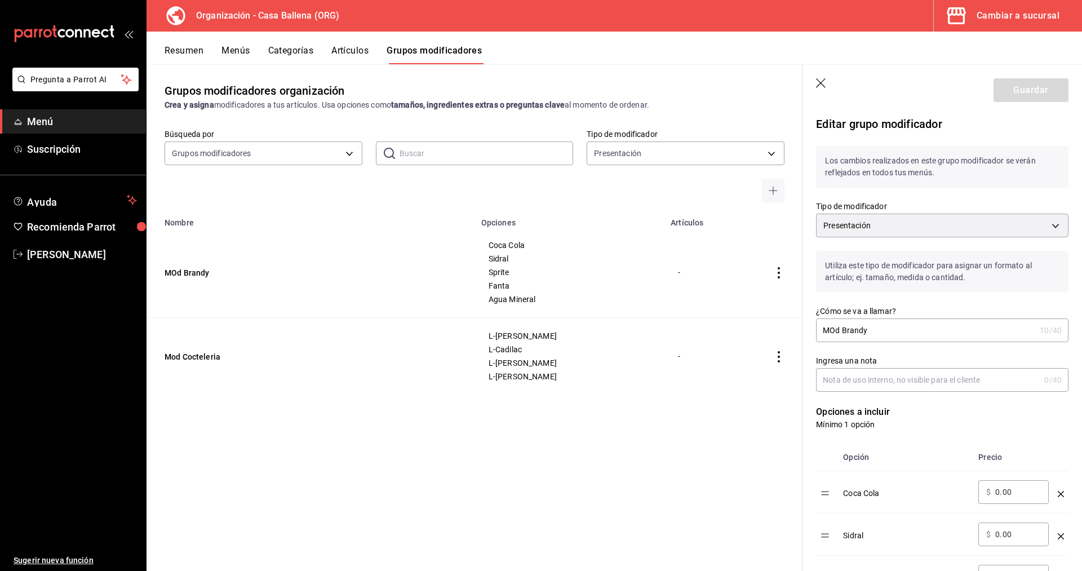
click at [834, 330] on input "MOd Brandy" at bounding box center [925, 330] width 219 height 23
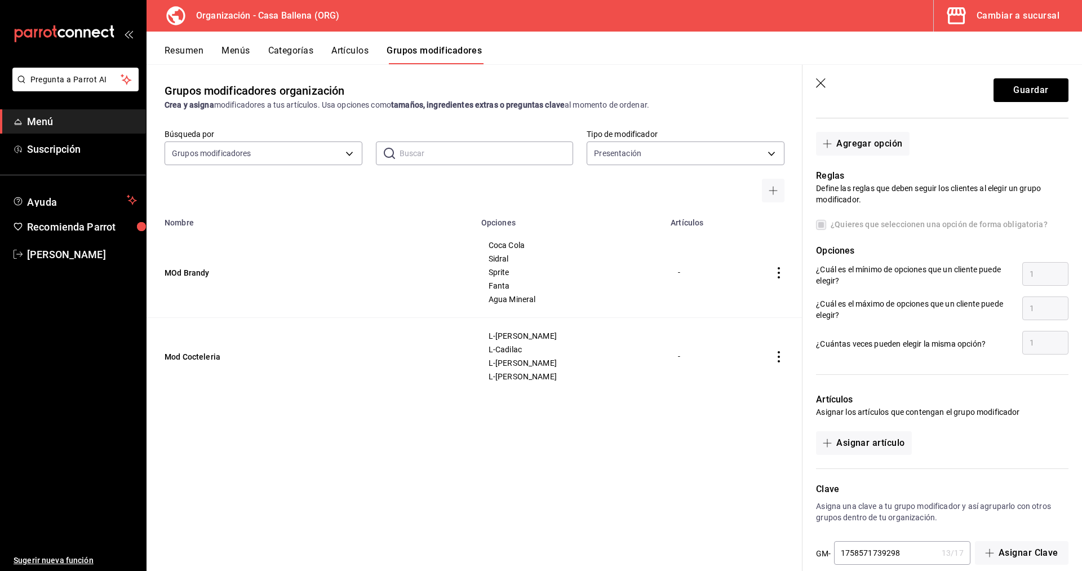
scroll to position [582, 0]
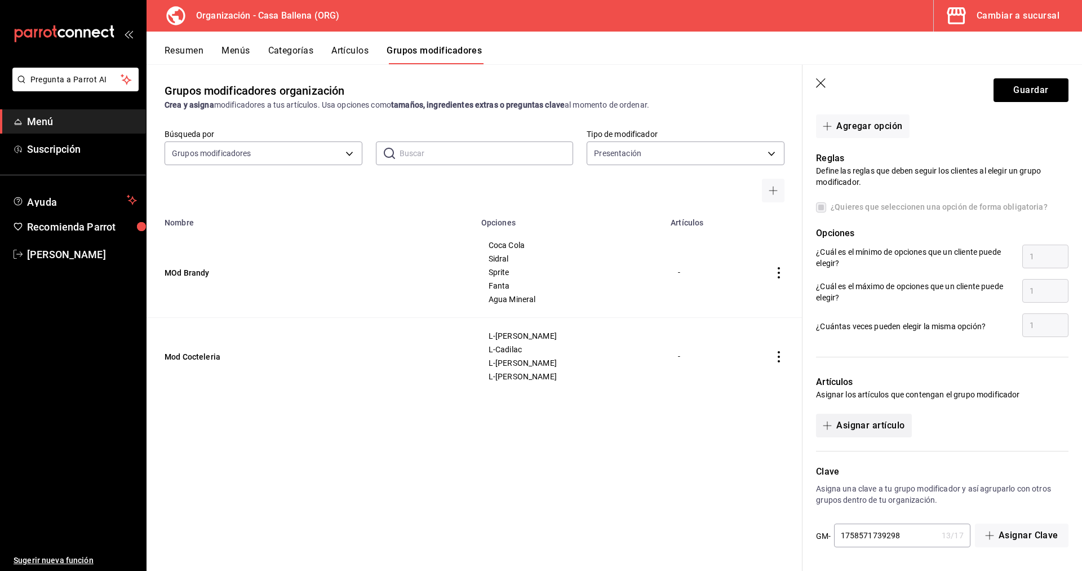
type input "Mod Brandy"
click at [879, 424] on button "Asignar artículo" at bounding box center [863, 426] width 95 height 24
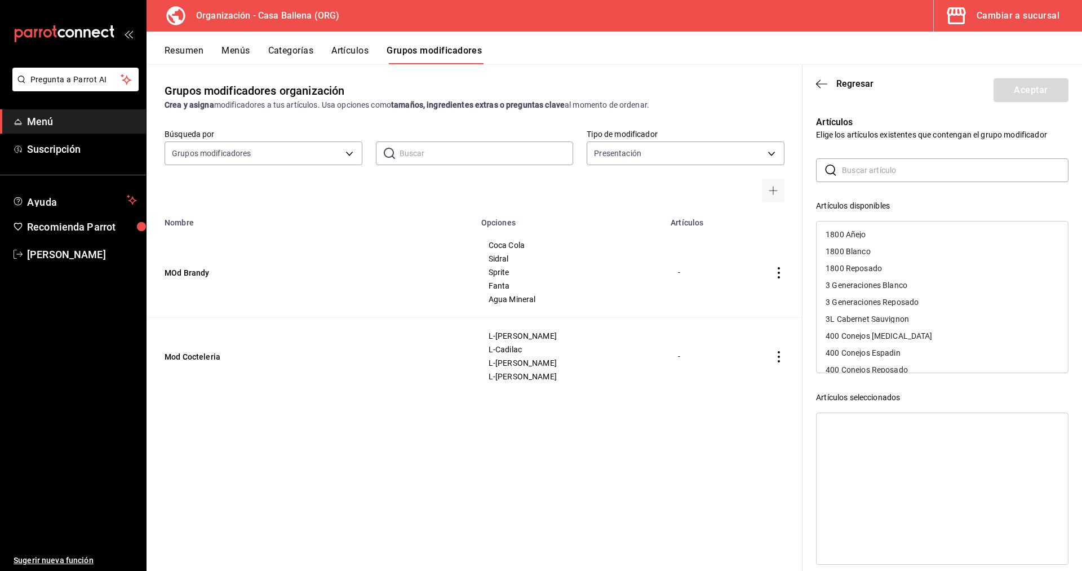
click at [878, 174] on input "text" at bounding box center [955, 170] width 227 height 23
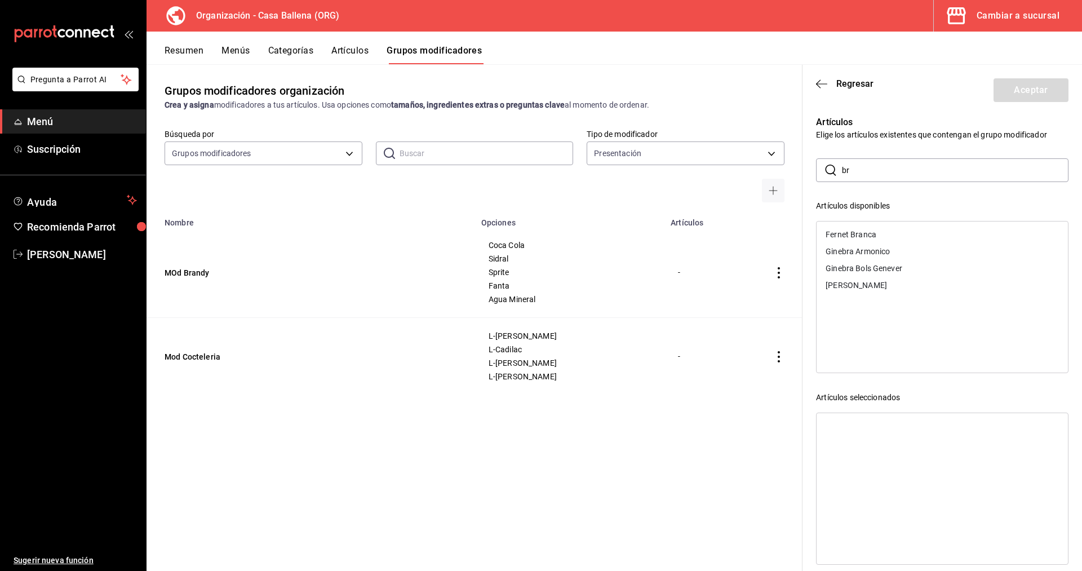
type input "b"
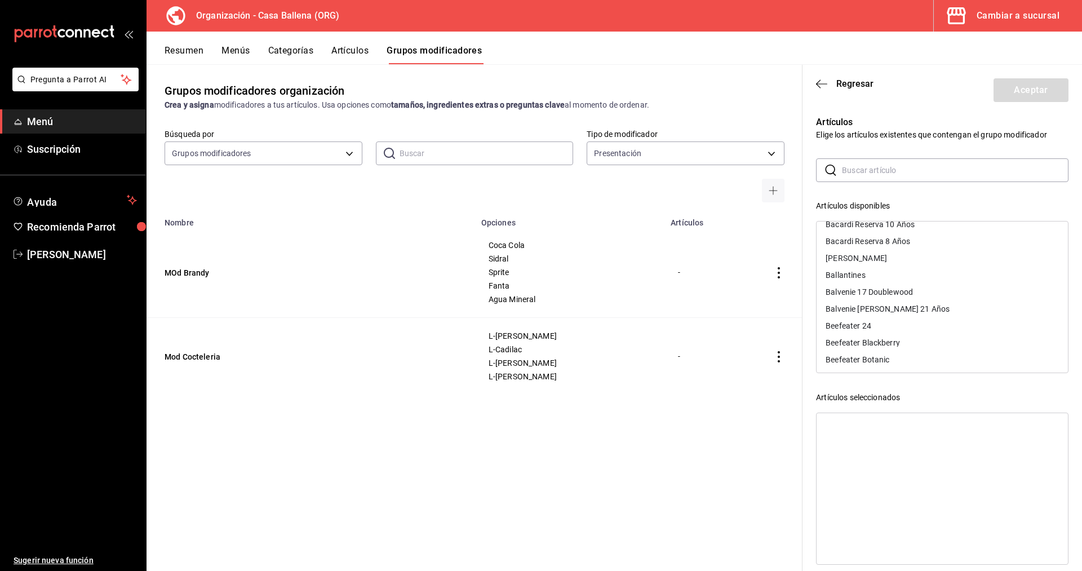
click at [851, 172] on input "text" at bounding box center [955, 170] width 227 height 23
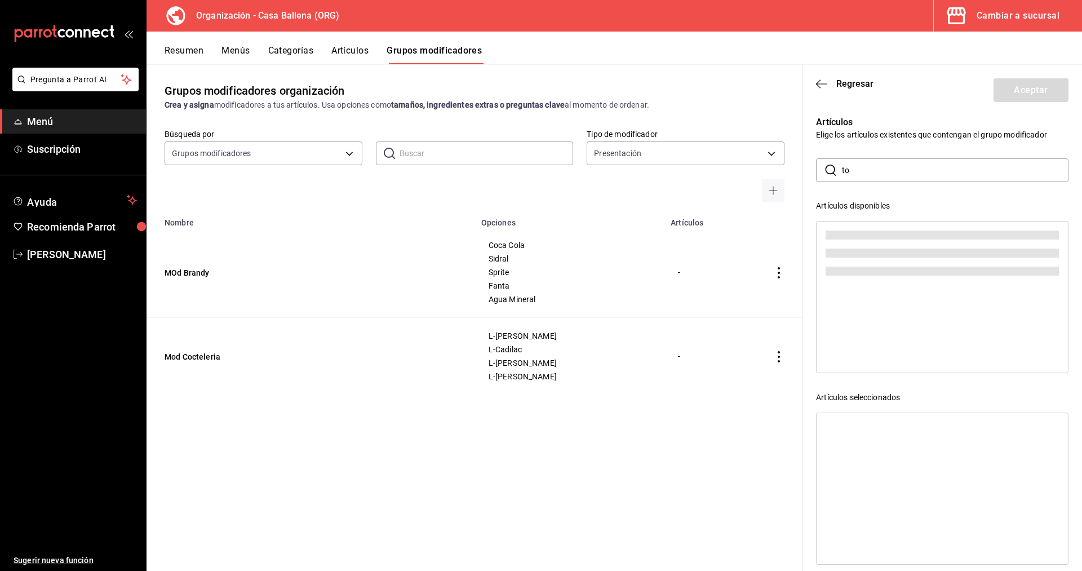
scroll to position [0, 0]
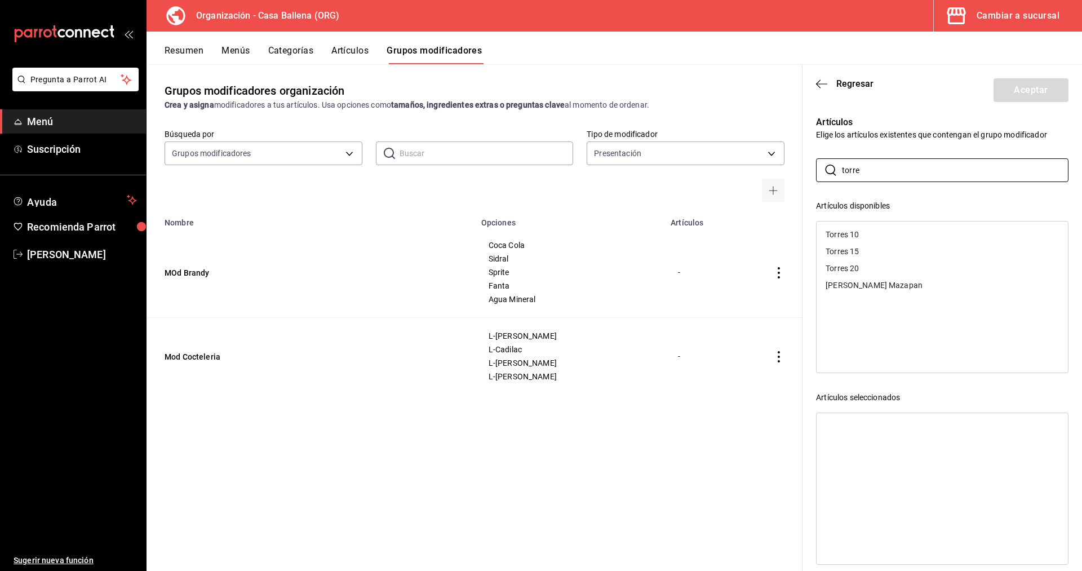
click at [882, 236] on div "Torres 10" at bounding box center [941, 234] width 251 height 17
click at [865, 232] on div "Torres 15" at bounding box center [941, 234] width 251 height 17
click at [865, 232] on div "Torres 20" at bounding box center [941, 234] width 251 height 17
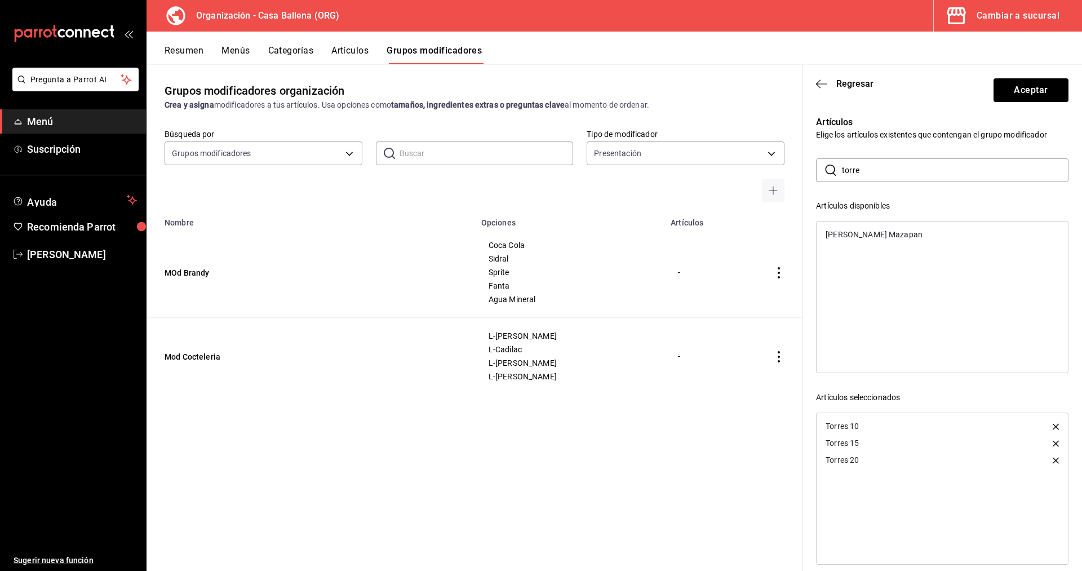
click at [847, 236] on div "[PERSON_NAME] Mazapan" at bounding box center [873, 234] width 97 height 8
drag, startPoint x: 864, startPoint y: 170, endPoint x: 801, endPoint y: 167, distance: 63.2
click at [842, 167] on input "torre" at bounding box center [955, 170] width 227 height 23
click at [840, 230] on div "Fundador" at bounding box center [941, 234] width 251 height 17
drag, startPoint x: 878, startPoint y: 172, endPoint x: 824, endPoint y: 160, distance: 56.0
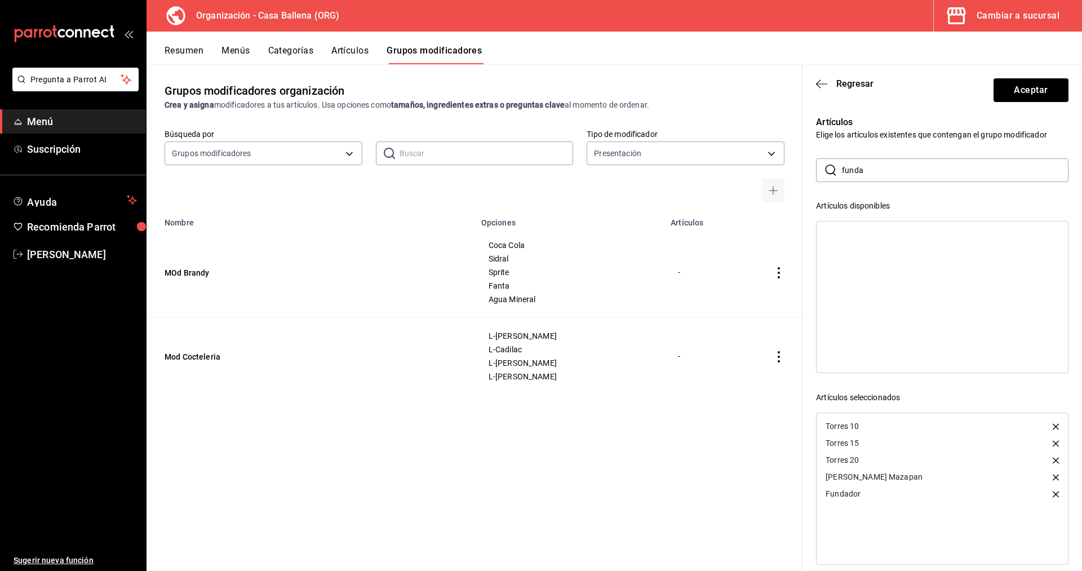
click at [842, 160] on input "funda" at bounding box center [955, 170] width 227 height 23
type input "[PERSON_NAME]"
click at [875, 237] on div "[PERSON_NAME]" at bounding box center [941, 234] width 251 height 17
click at [1028, 92] on button "Aceptar" at bounding box center [1030, 90] width 75 height 24
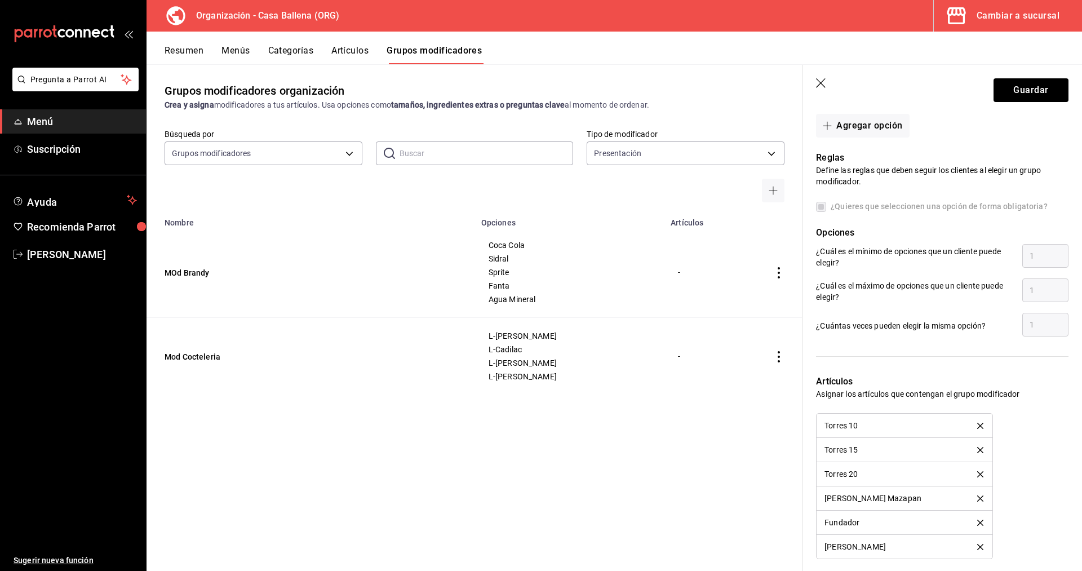
scroll to position [582, 0]
click at [1042, 90] on button "Guardar" at bounding box center [1030, 90] width 75 height 24
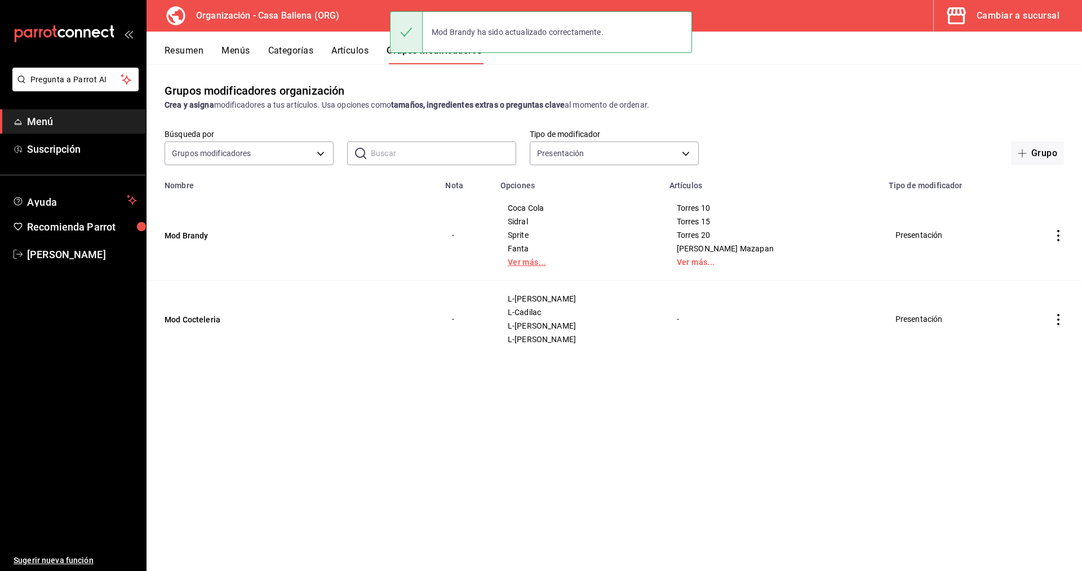
click at [583, 261] on link "Ver más..." at bounding box center [578, 262] width 141 height 8
